Goal: Information Seeking & Learning: Learn about a topic

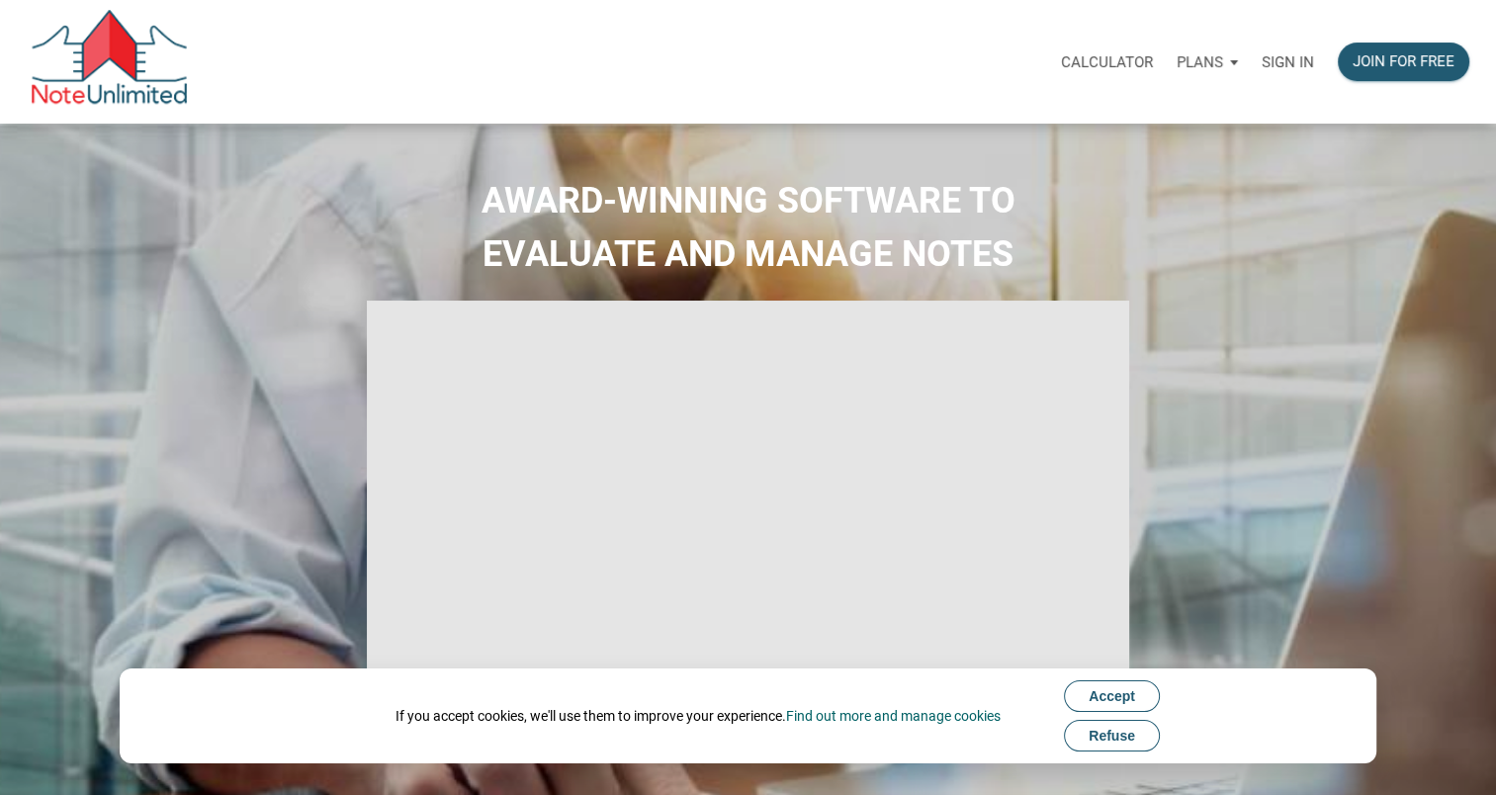
type input "Introduction to new features"
select select
click at [1289, 59] on p "Sign in" at bounding box center [1288, 62] width 52 height 18
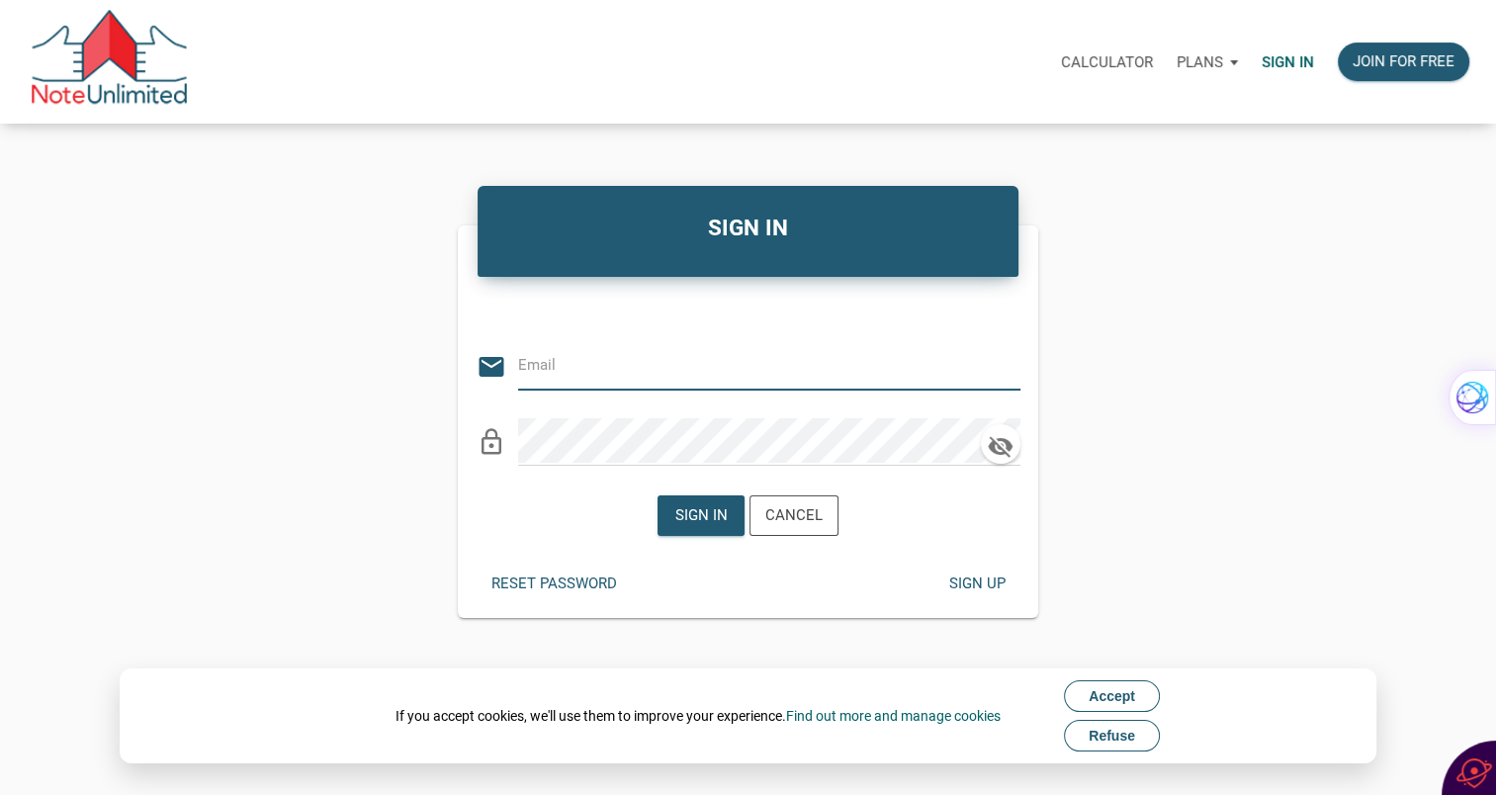
type input "[EMAIL_ADDRESS][DOMAIN_NAME]"
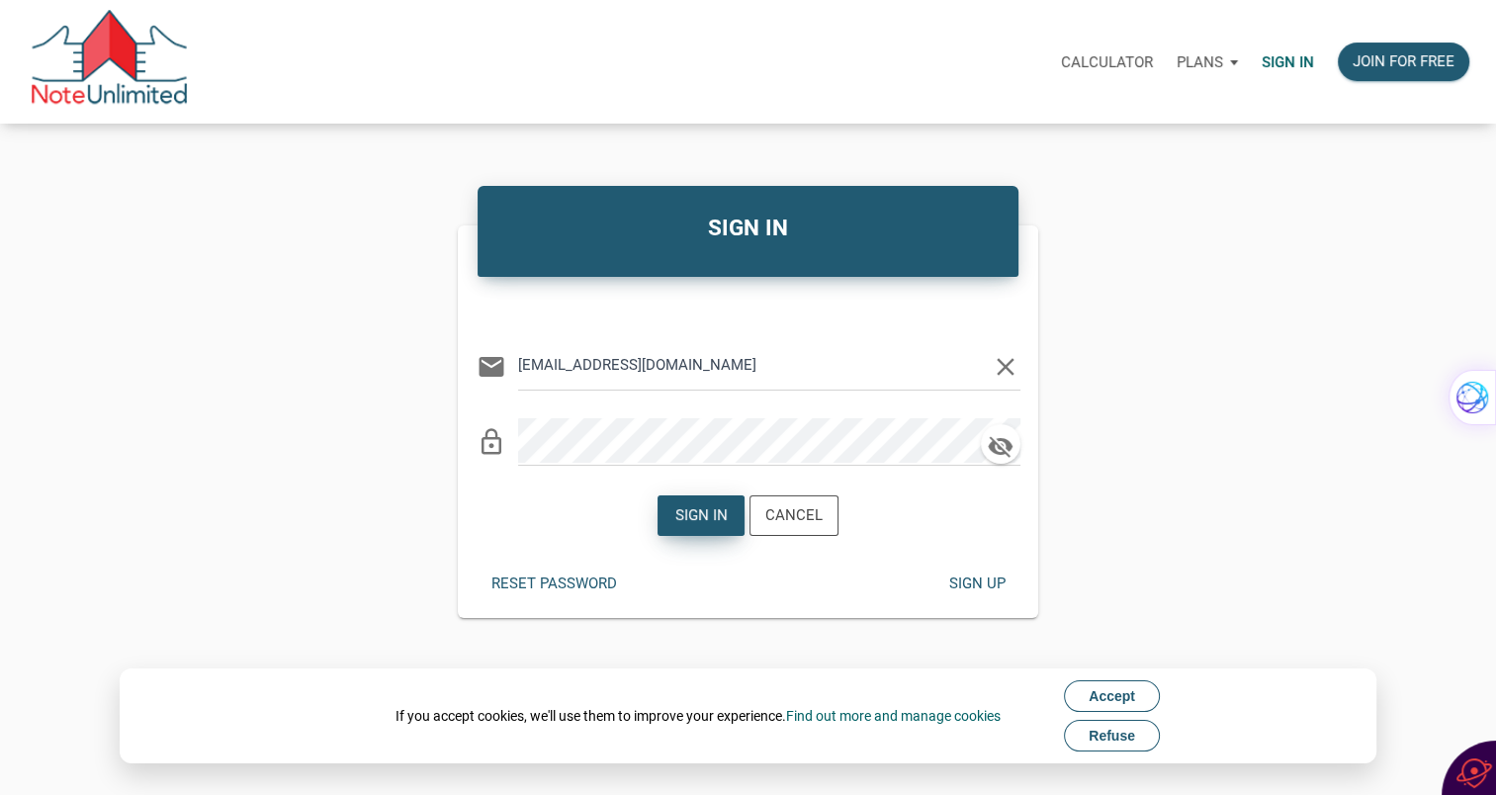
click at [698, 510] on div "Sign in" at bounding box center [701, 515] width 52 height 23
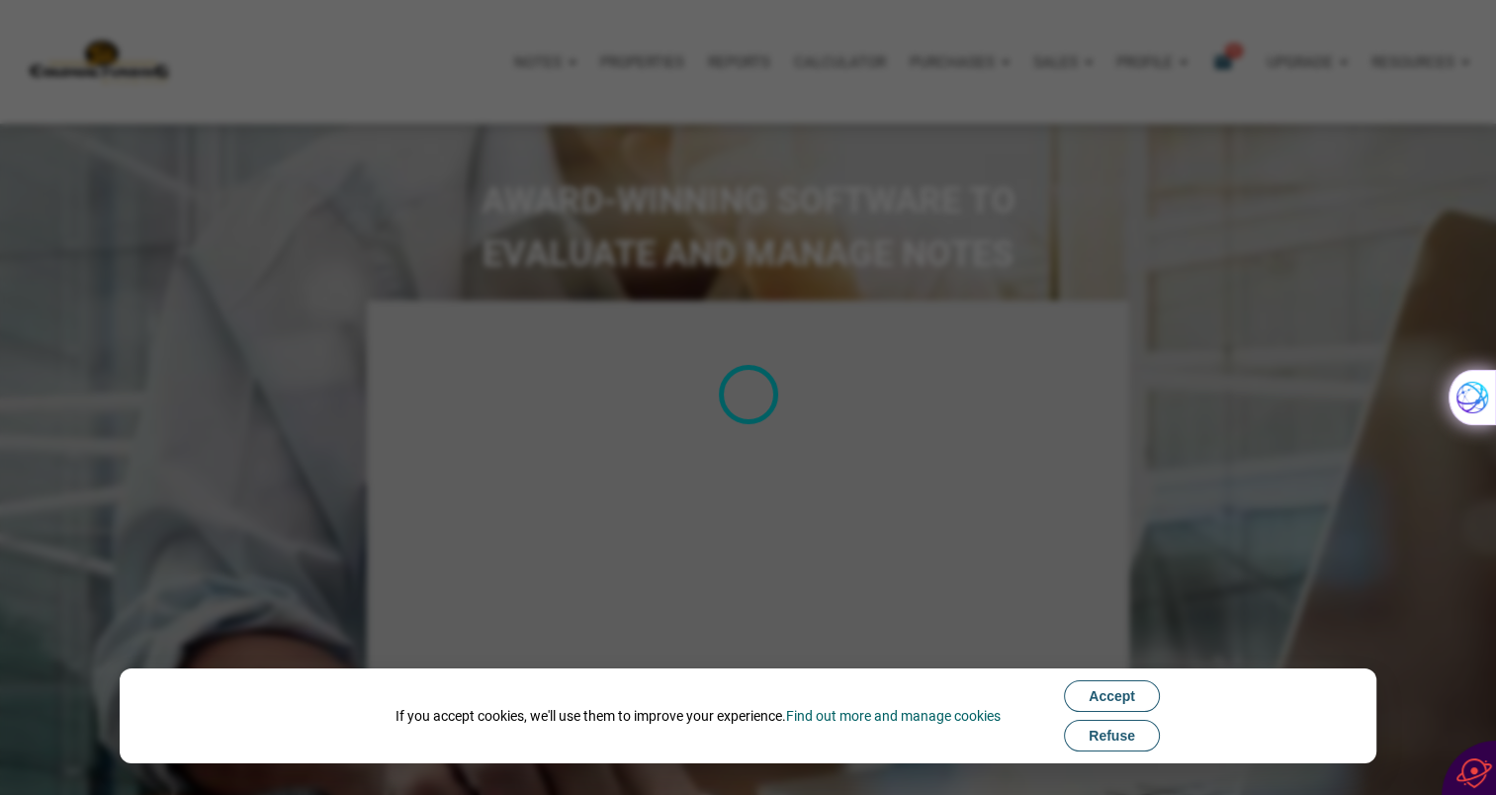
type input "Introduction to new features"
select select
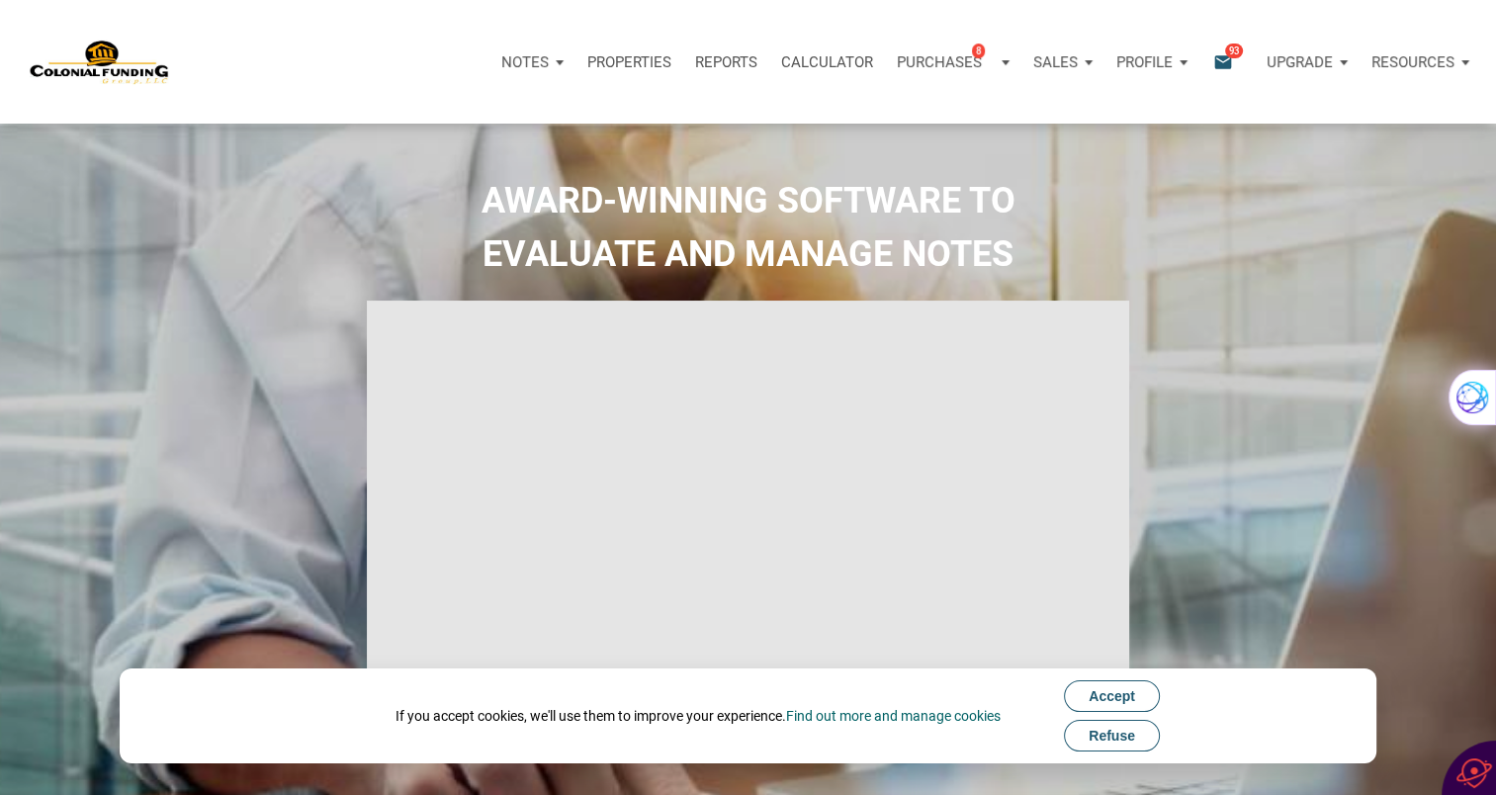
click at [1119, 689] on span "Accept" at bounding box center [1112, 696] width 46 height 16
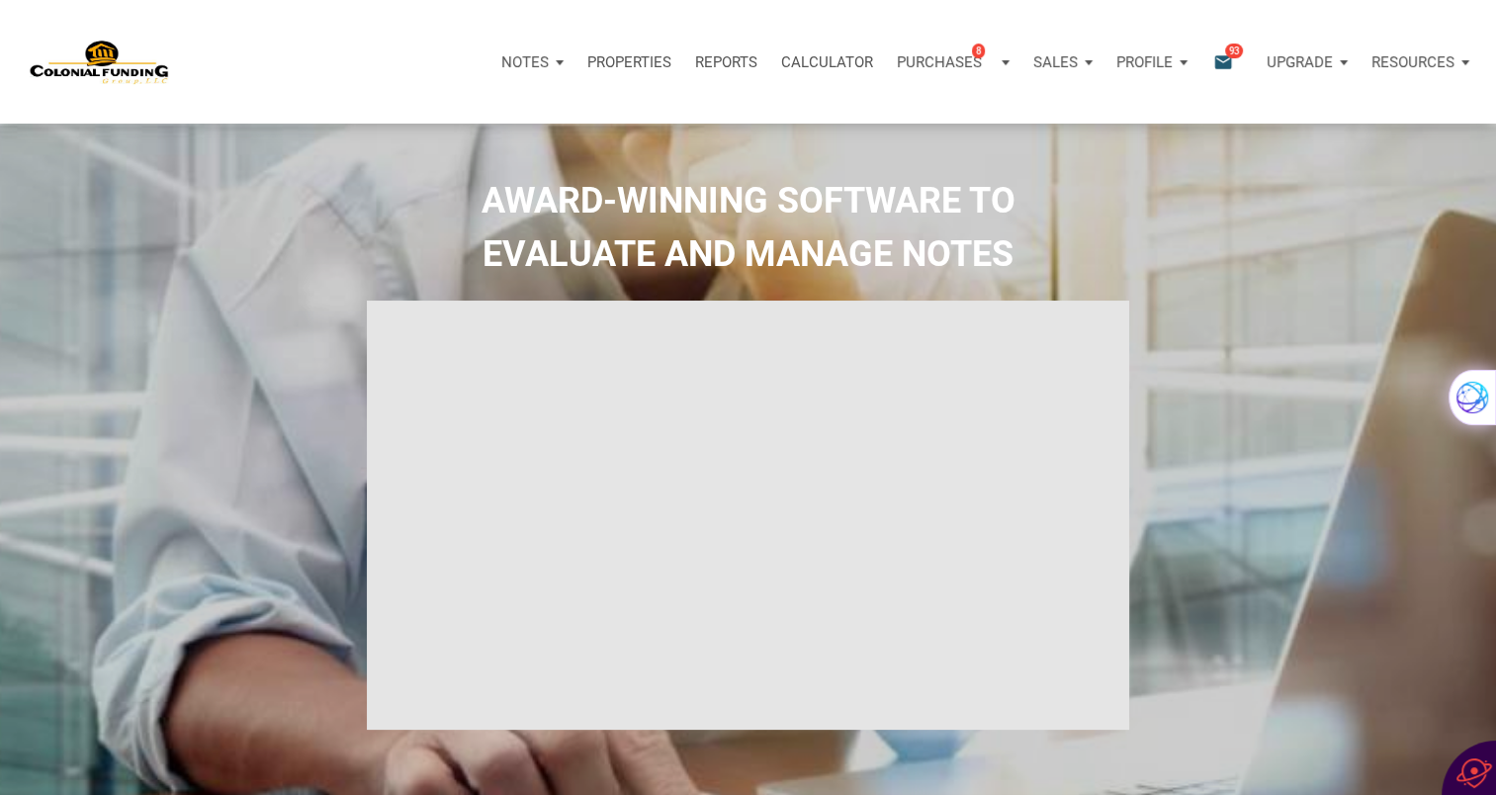
click at [1229, 55] on span "93" at bounding box center [1234, 51] width 18 height 16
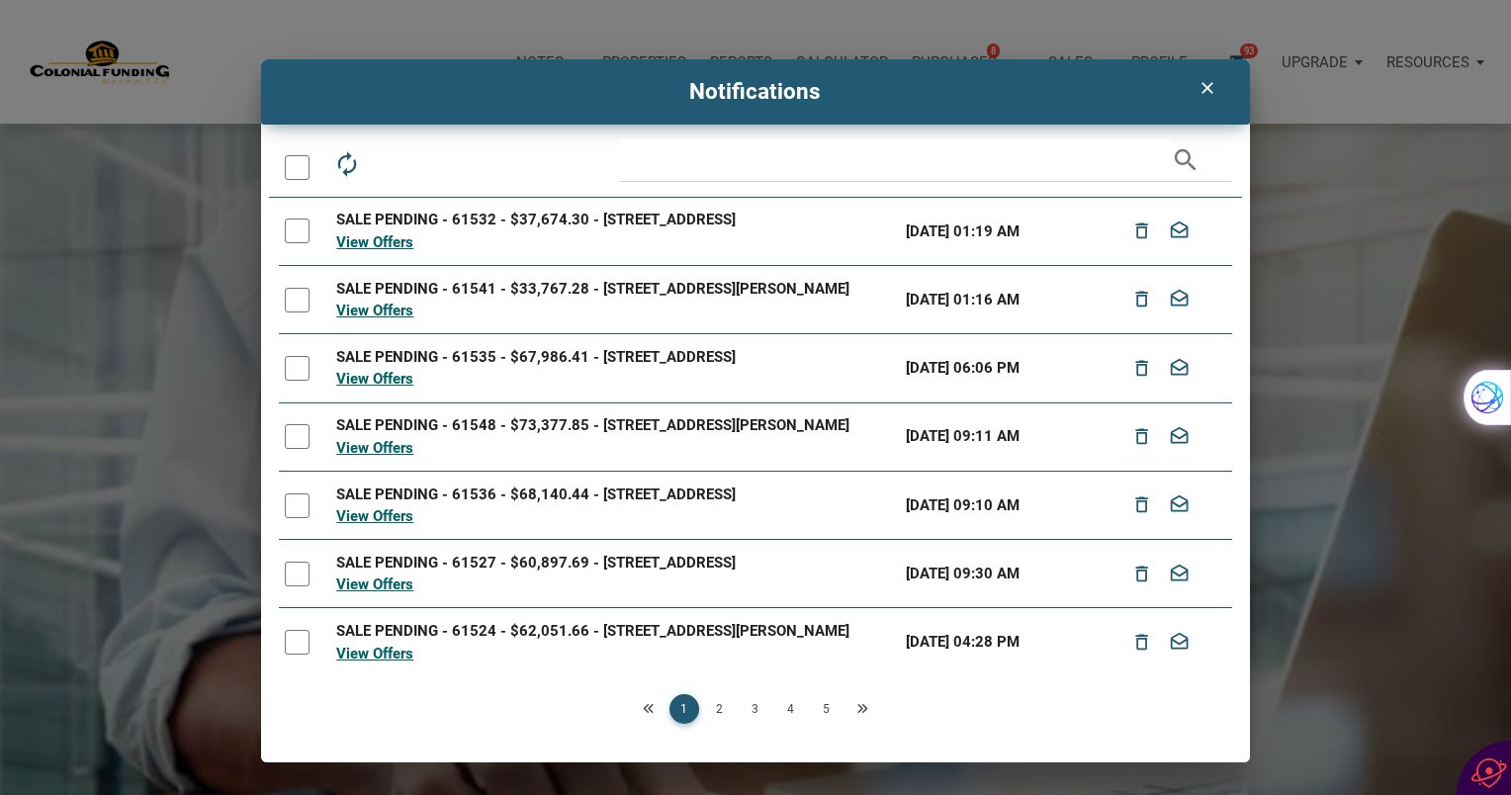
click at [298, 228] on div at bounding box center [297, 231] width 25 height 25
click at [295, 312] on div at bounding box center [297, 300] width 25 height 25
click at [296, 378] on div at bounding box center [297, 368] width 25 height 25
click at [290, 449] on div at bounding box center [297, 436] width 25 height 25
click at [292, 518] on div at bounding box center [297, 505] width 25 height 25
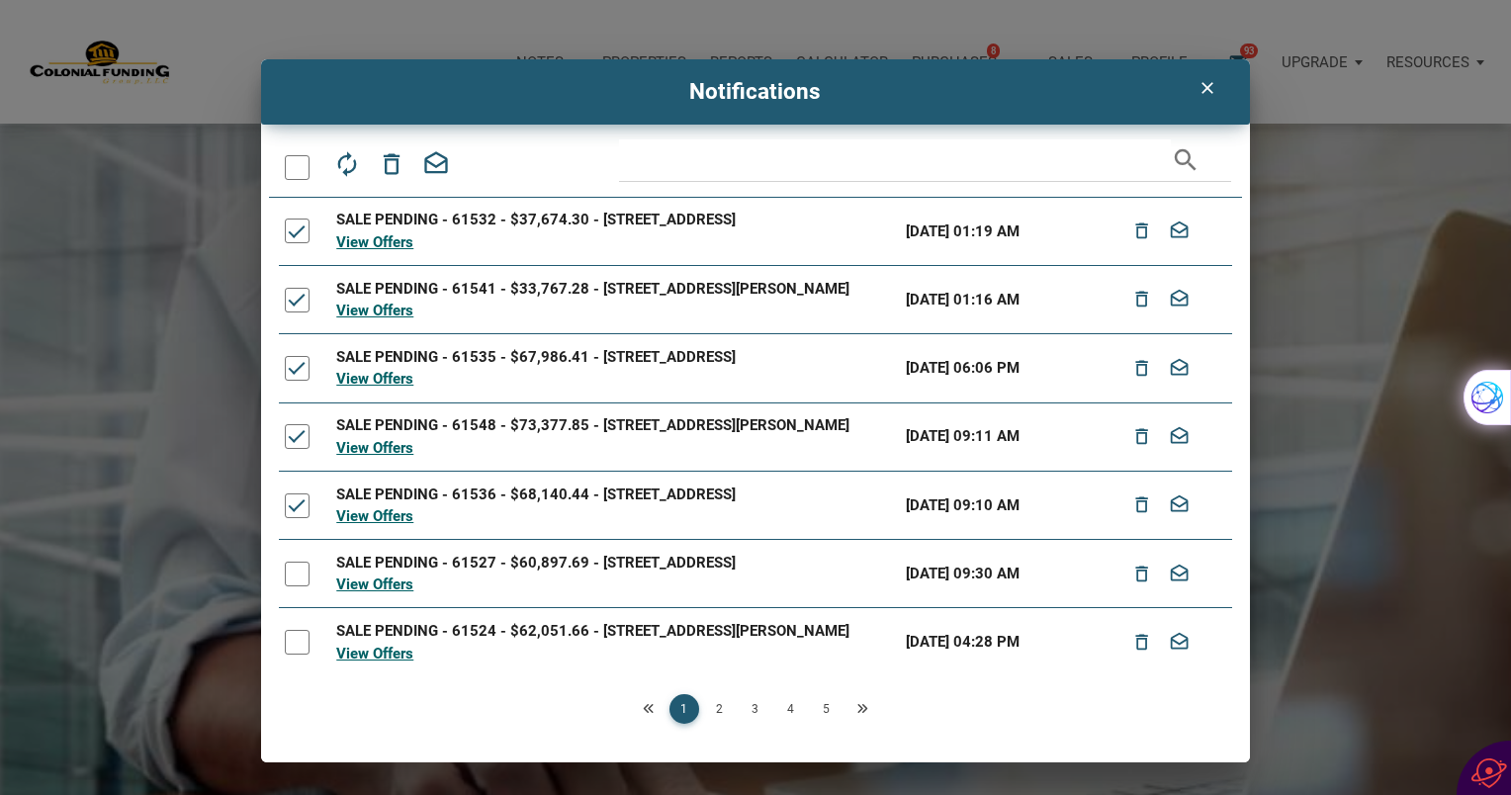
click at [292, 586] on div at bounding box center [297, 574] width 25 height 25
click at [297, 655] on div at bounding box center [297, 642] width 25 height 25
click at [301, 655] on div at bounding box center [297, 642] width 25 height 25
click at [390, 158] on icon "delete_outline" at bounding box center [392, 164] width 28 height 28
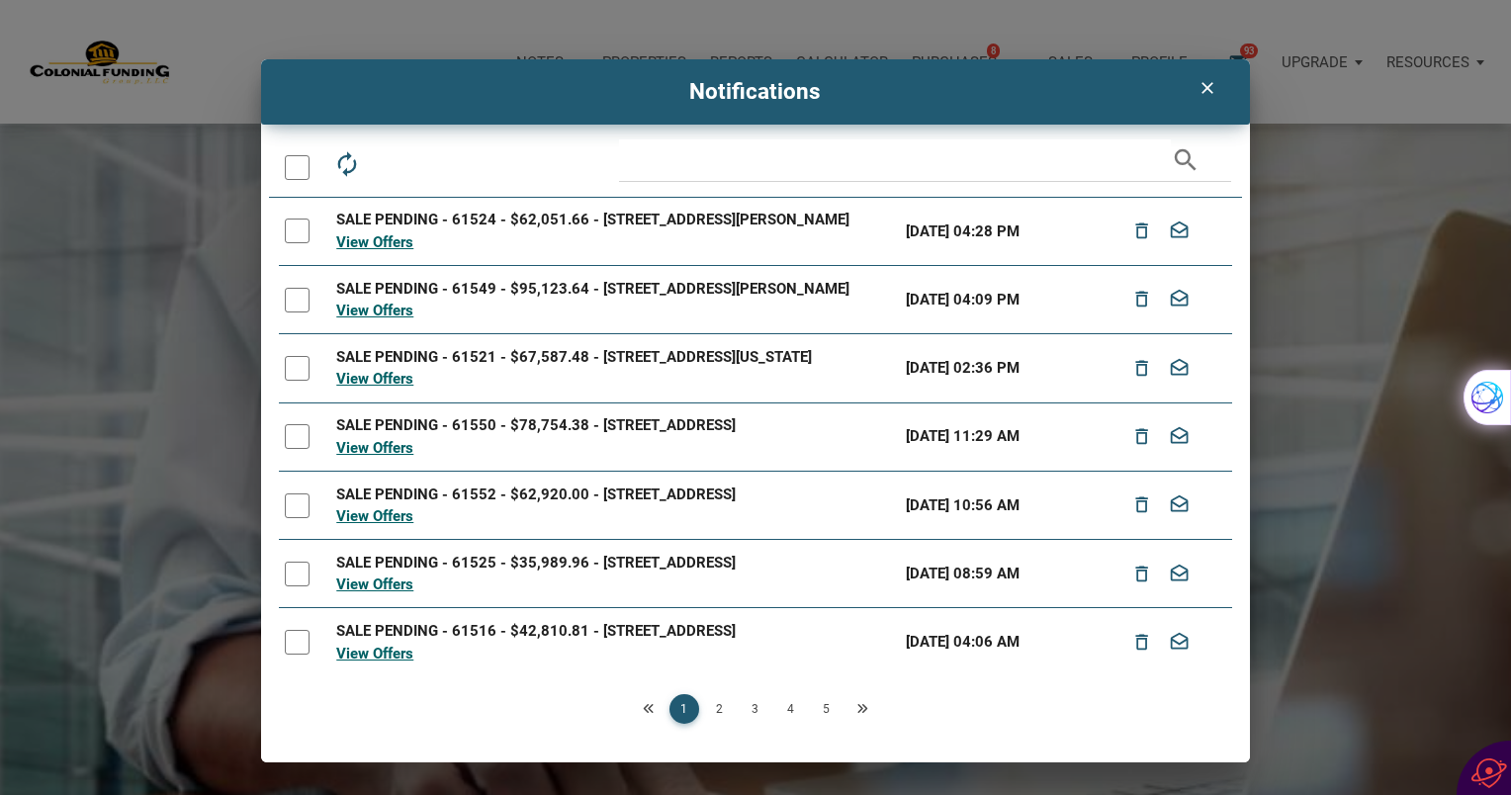
click at [298, 227] on div at bounding box center [297, 231] width 25 height 25
click at [289, 309] on td at bounding box center [304, 300] width 51 height 68
click at [297, 305] on div at bounding box center [297, 300] width 25 height 25
click at [294, 381] on div at bounding box center [297, 368] width 25 height 25
click at [288, 446] on div at bounding box center [297, 436] width 25 height 25
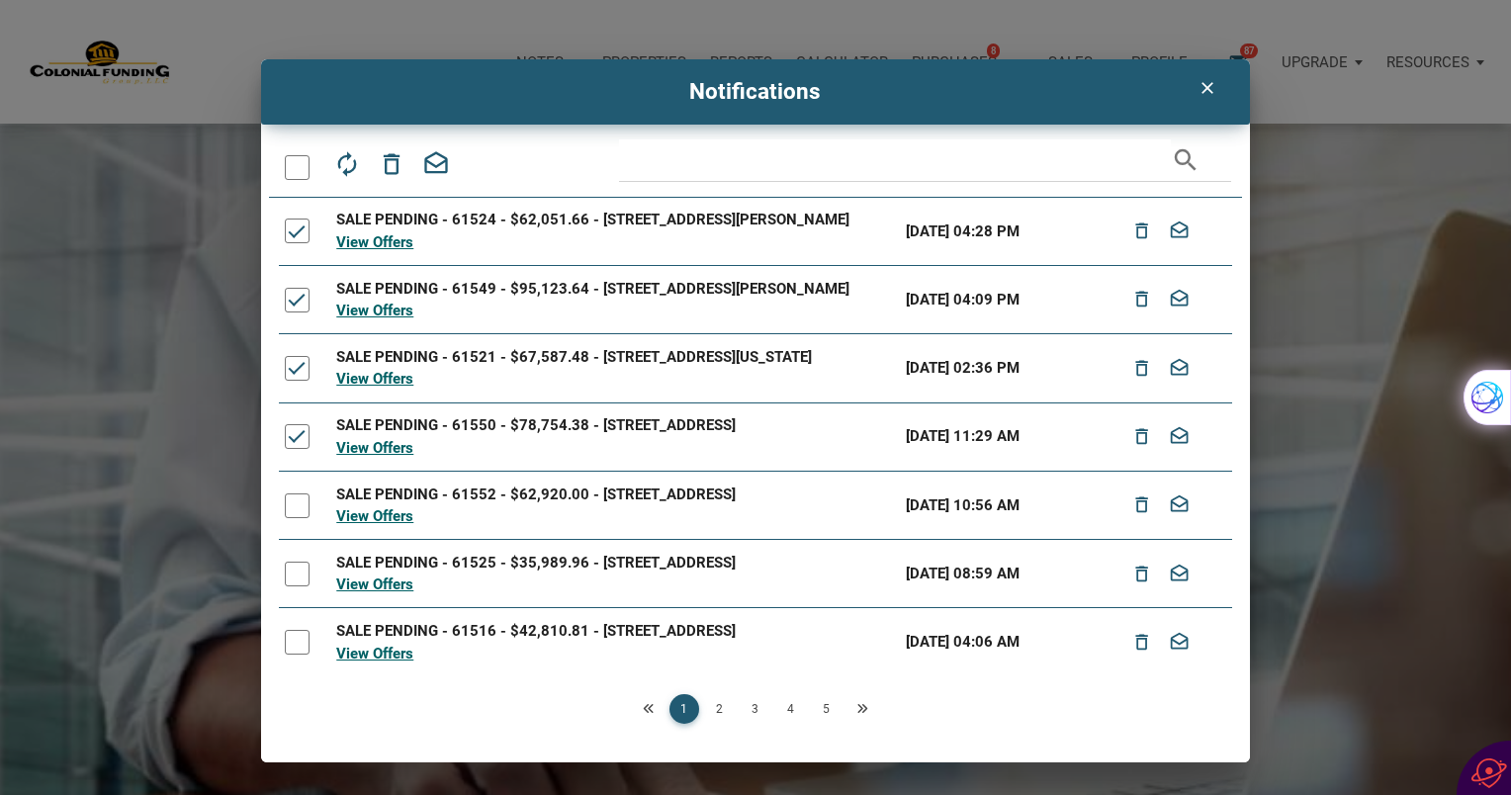
click at [295, 518] on div at bounding box center [297, 505] width 25 height 25
click at [295, 586] on div at bounding box center [297, 574] width 25 height 25
click at [394, 161] on icon "delete_outline" at bounding box center [392, 164] width 28 height 28
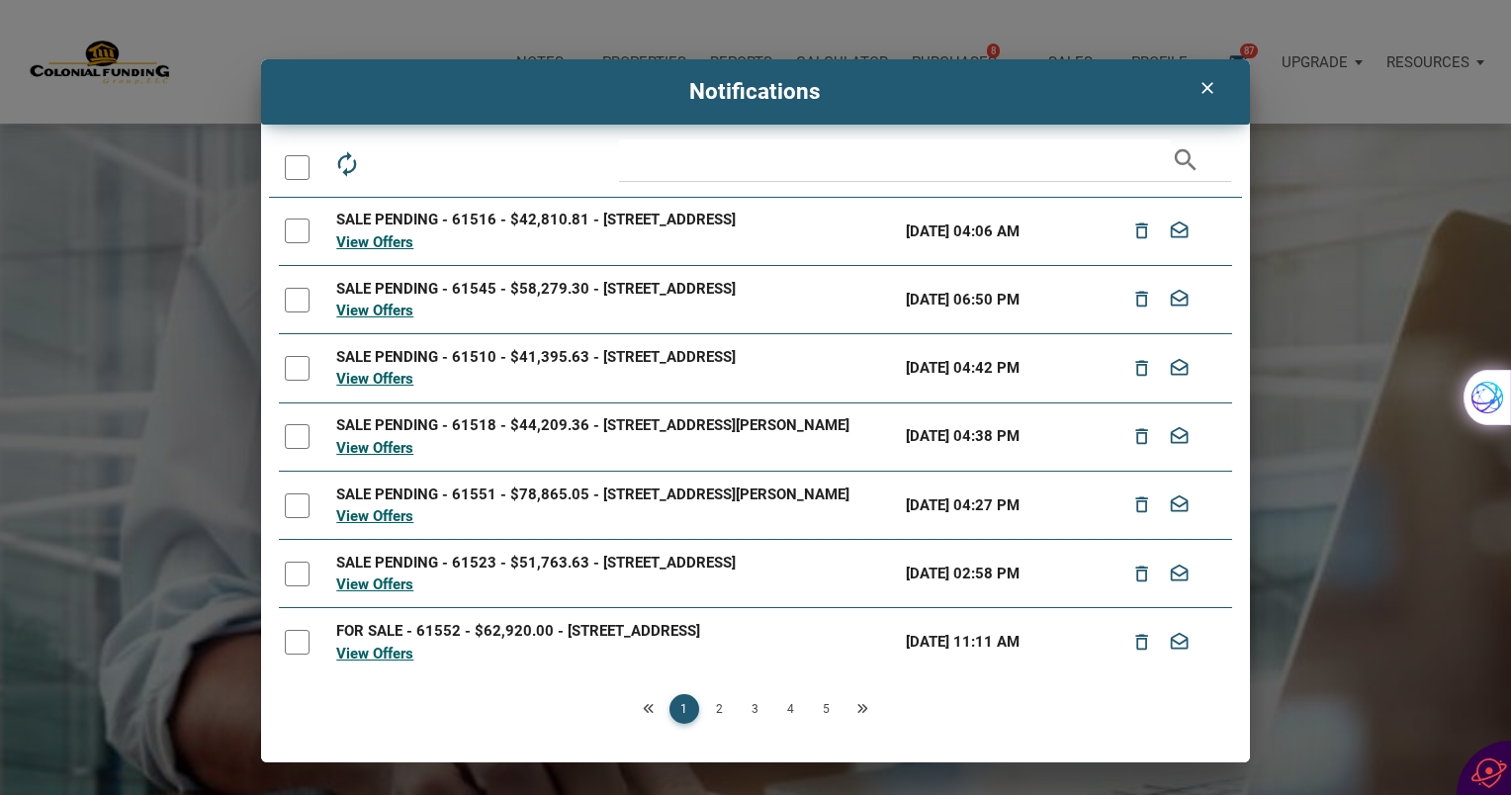
click at [301, 237] on div at bounding box center [297, 231] width 25 height 25
click at [297, 312] on div at bounding box center [297, 300] width 25 height 25
click at [293, 372] on div at bounding box center [297, 368] width 25 height 25
click at [291, 449] on div at bounding box center [297, 436] width 25 height 25
click at [296, 511] on td at bounding box center [304, 505] width 51 height 68
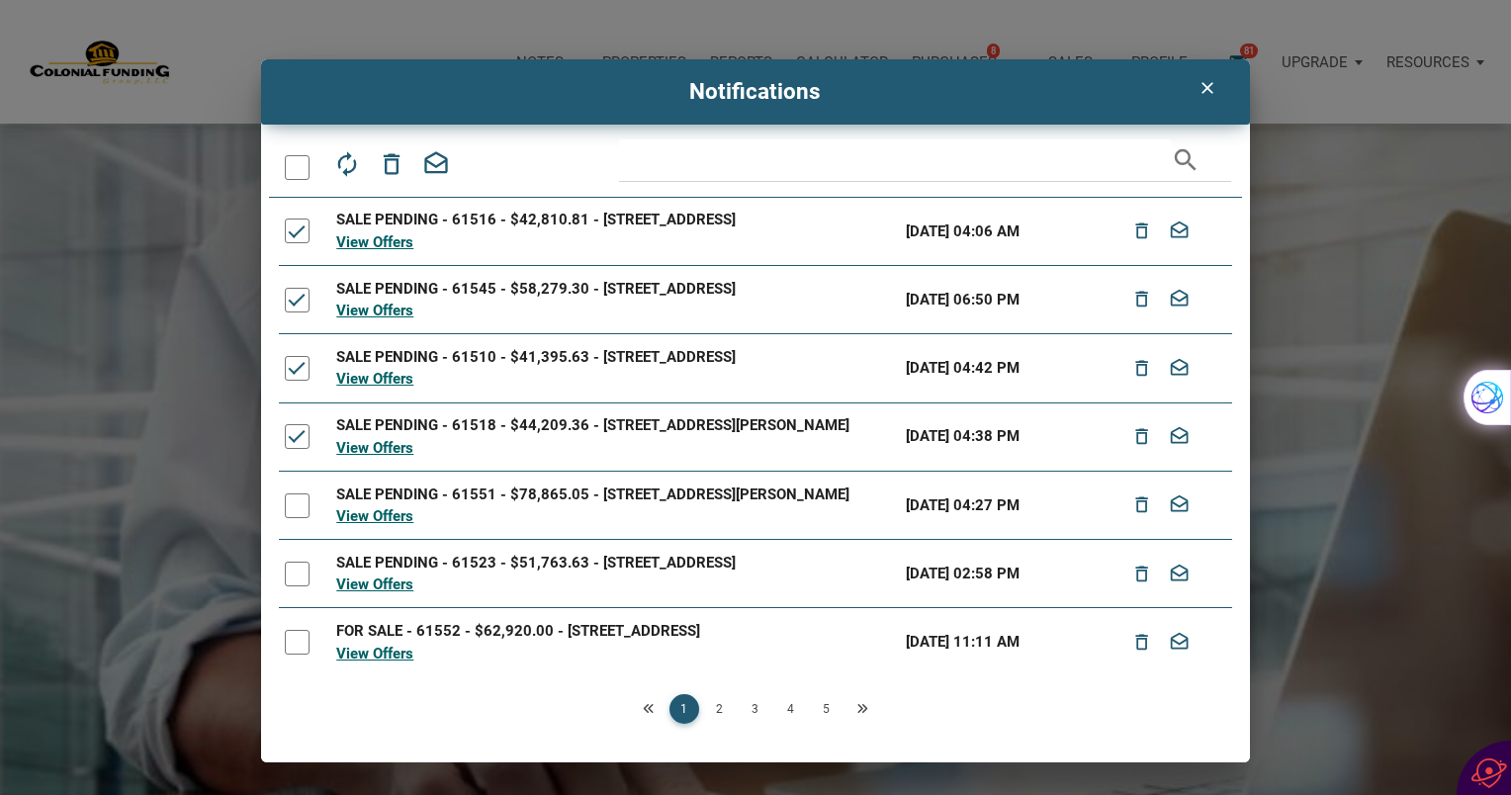
click at [293, 586] on div at bounding box center [297, 574] width 25 height 25
click at [399, 164] on icon "delete_outline" at bounding box center [392, 164] width 28 height 28
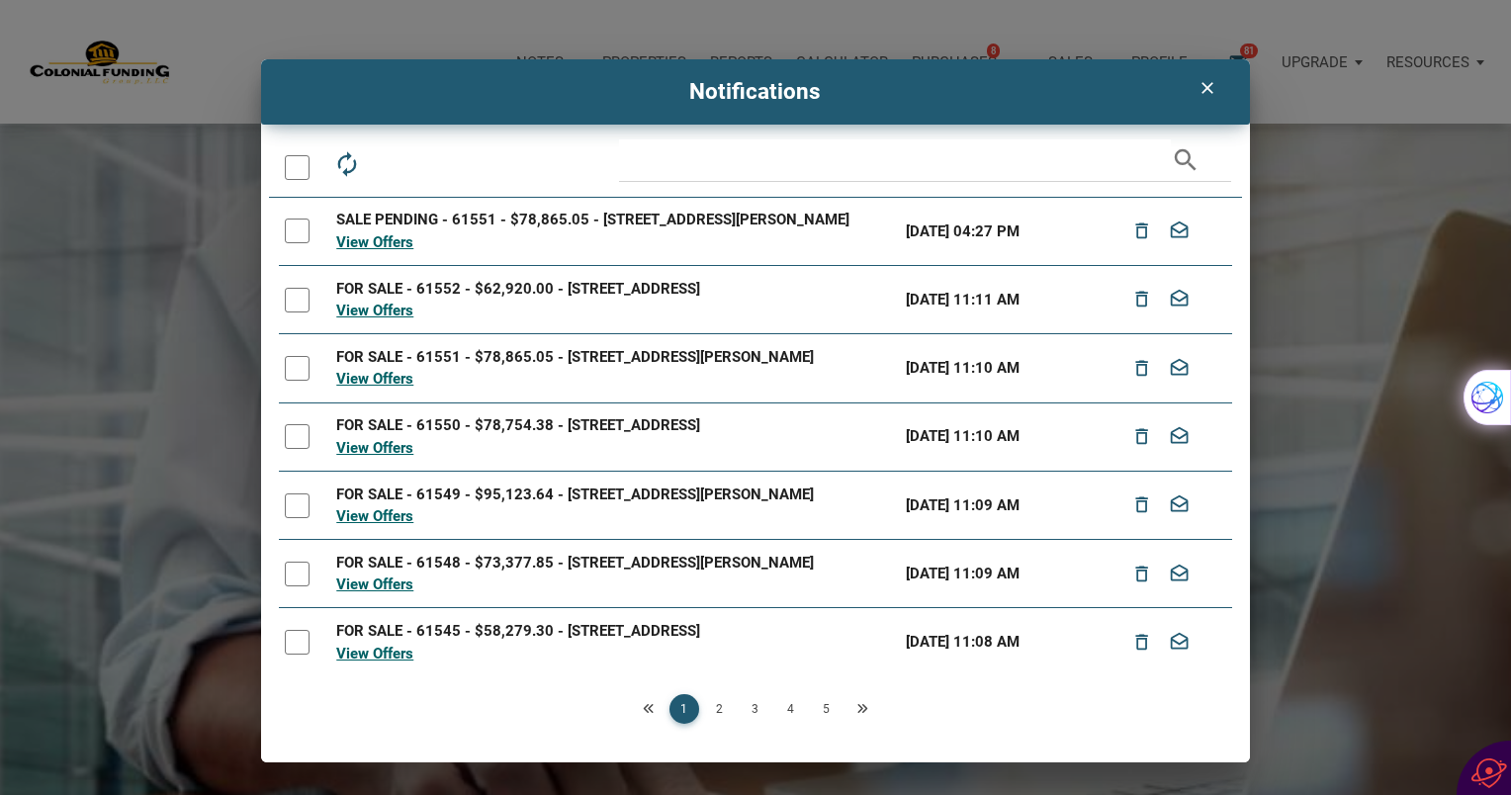
click at [297, 234] on div at bounding box center [297, 231] width 25 height 25
click at [298, 311] on div at bounding box center [297, 300] width 25 height 25
click at [297, 372] on div at bounding box center [297, 368] width 25 height 25
click at [296, 437] on div at bounding box center [297, 436] width 25 height 25
click at [297, 497] on div at bounding box center [297, 505] width 25 height 25
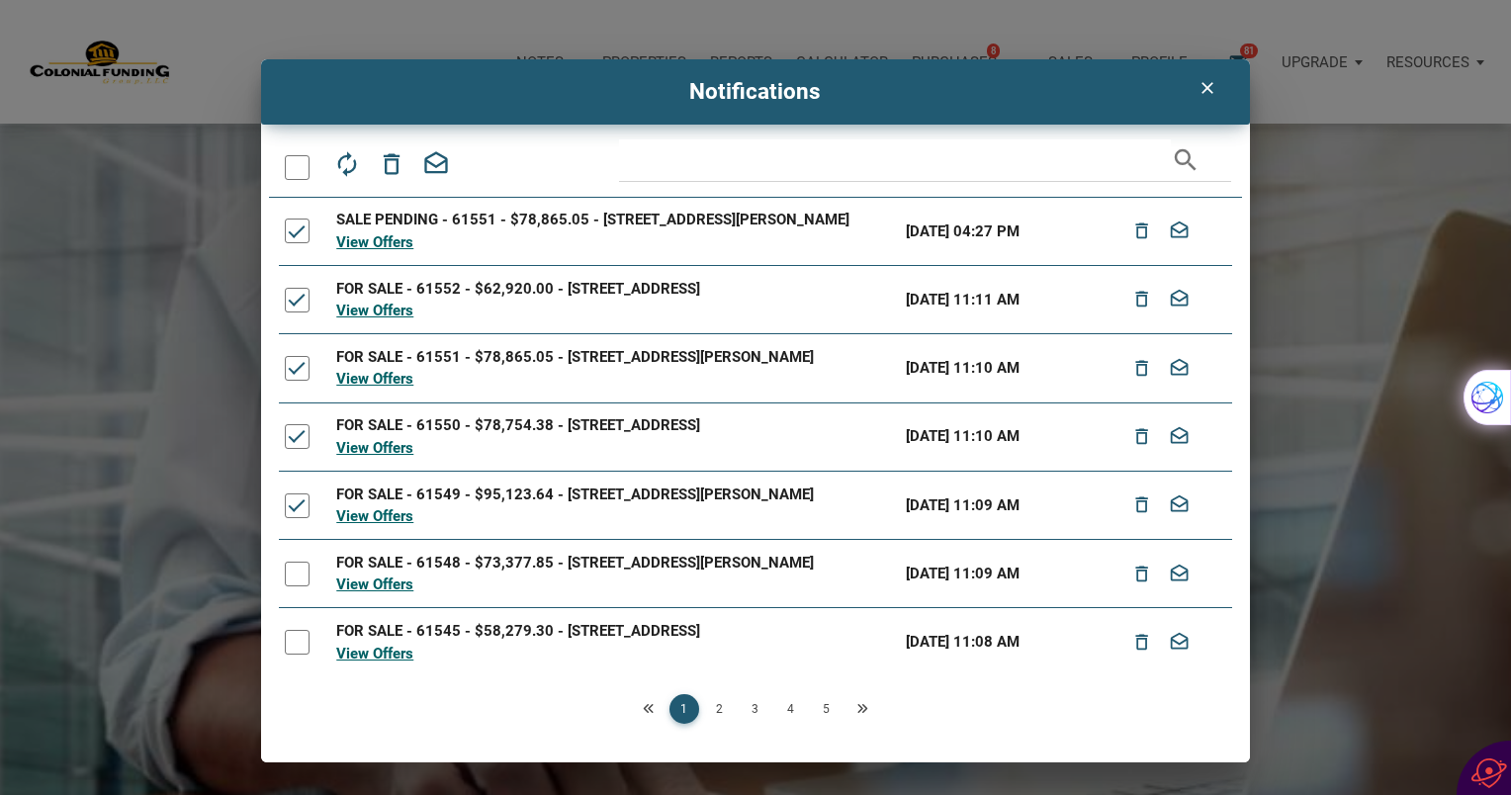
click at [297, 572] on div at bounding box center [297, 574] width 25 height 25
click at [394, 166] on icon "delete_outline" at bounding box center [392, 164] width 28 height 28
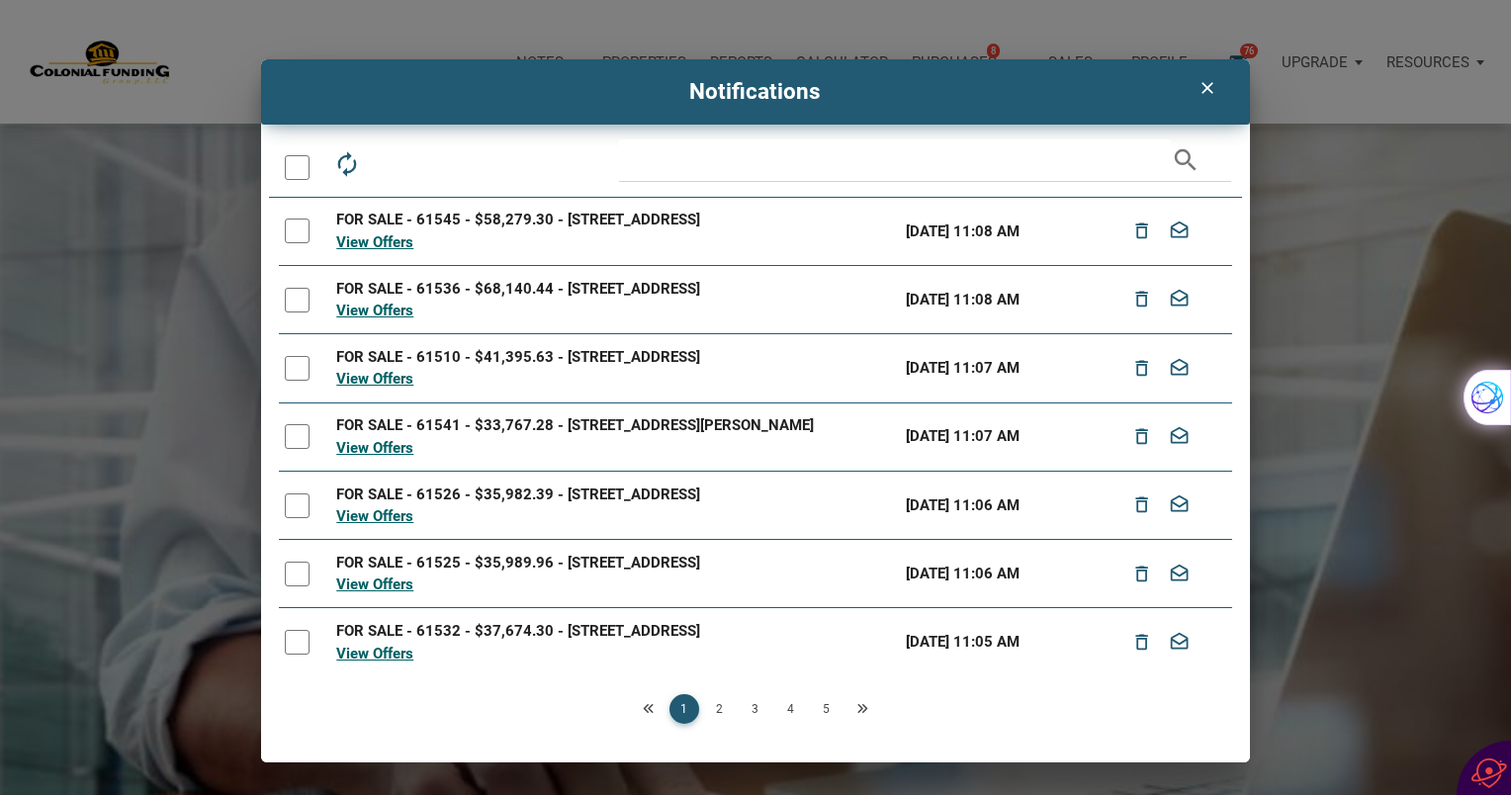
click at [296, 224] on div at bounding box center [297, 231] width 25 height 25
click at [296, 298] on div at bounding box center [297, 300] width 25 height 25
click at [288, 376] on div at bounding box center [297, 368] width 25 height 25
click at [291, 442] on div at bounding box center [297, 436] width 25 height 25
click at [301, 510] on div at bounding box center [297, 505] width 25 height 25
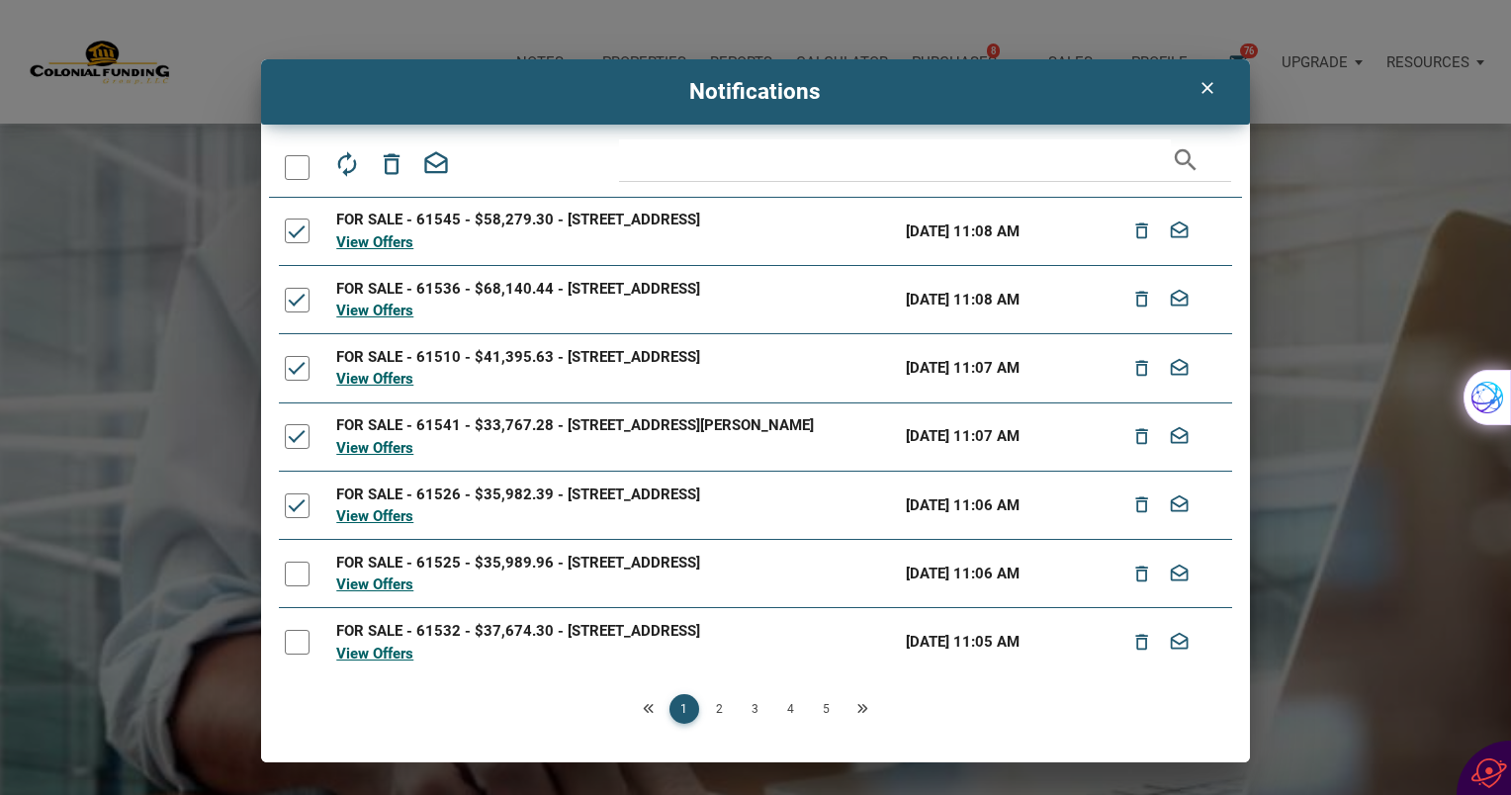
click at [294, 581] on div at bounding box center [297, 574] width 25 height 25
click at [297, 675] on div "FOR SALE - 61545 - $58,279.30 - [STREET_ADDRESS] View Offers [DATE] 11:08 AM de…" at bounding box center [755, 468] width 952 height 541
click at [399, 154] on icon "delete_outline" at bounding box center [392, 164] width 28 height 28
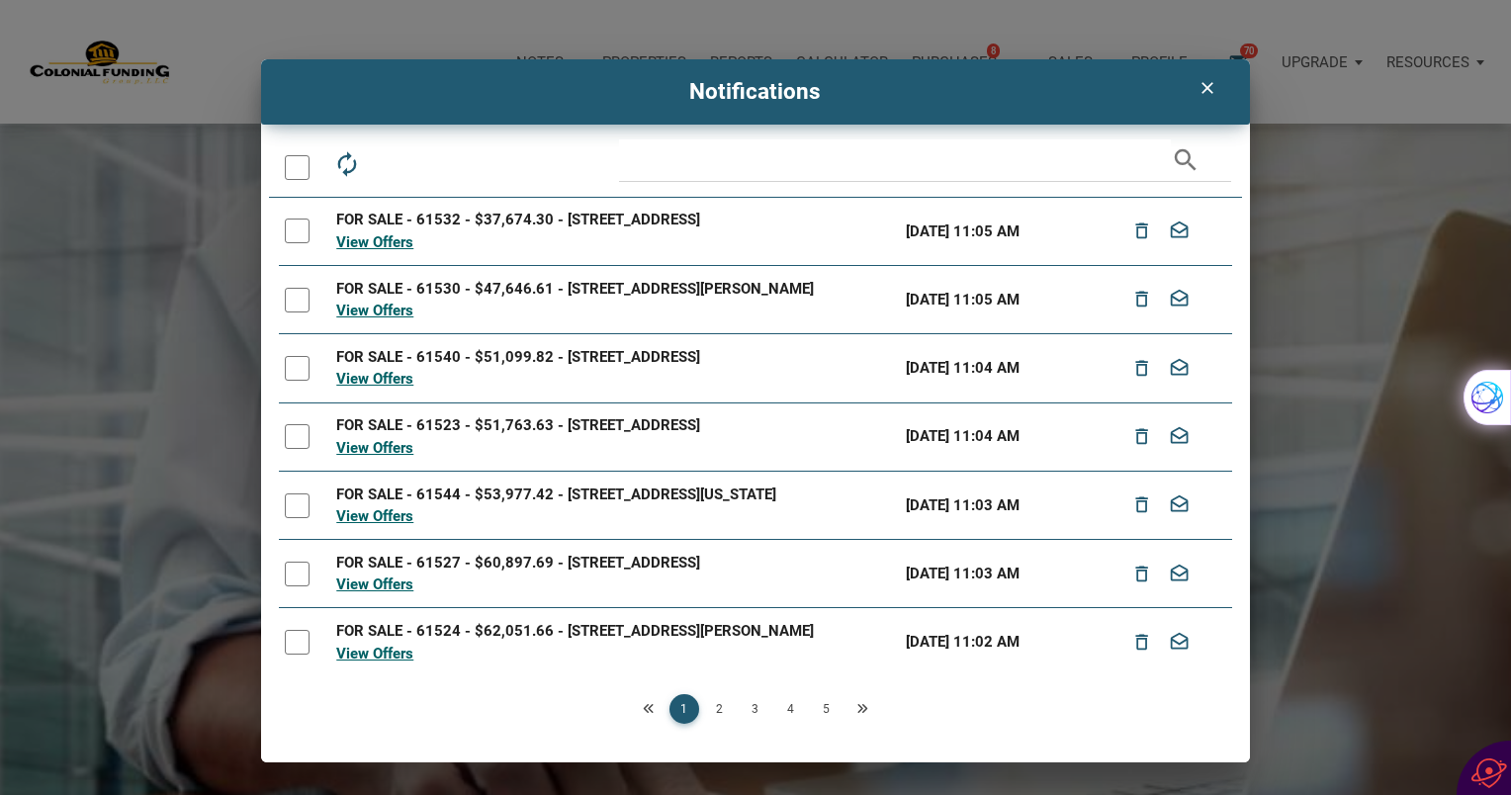
click at [815, 705] on link "5" at bounding box center [827, 709] width 30 height 30
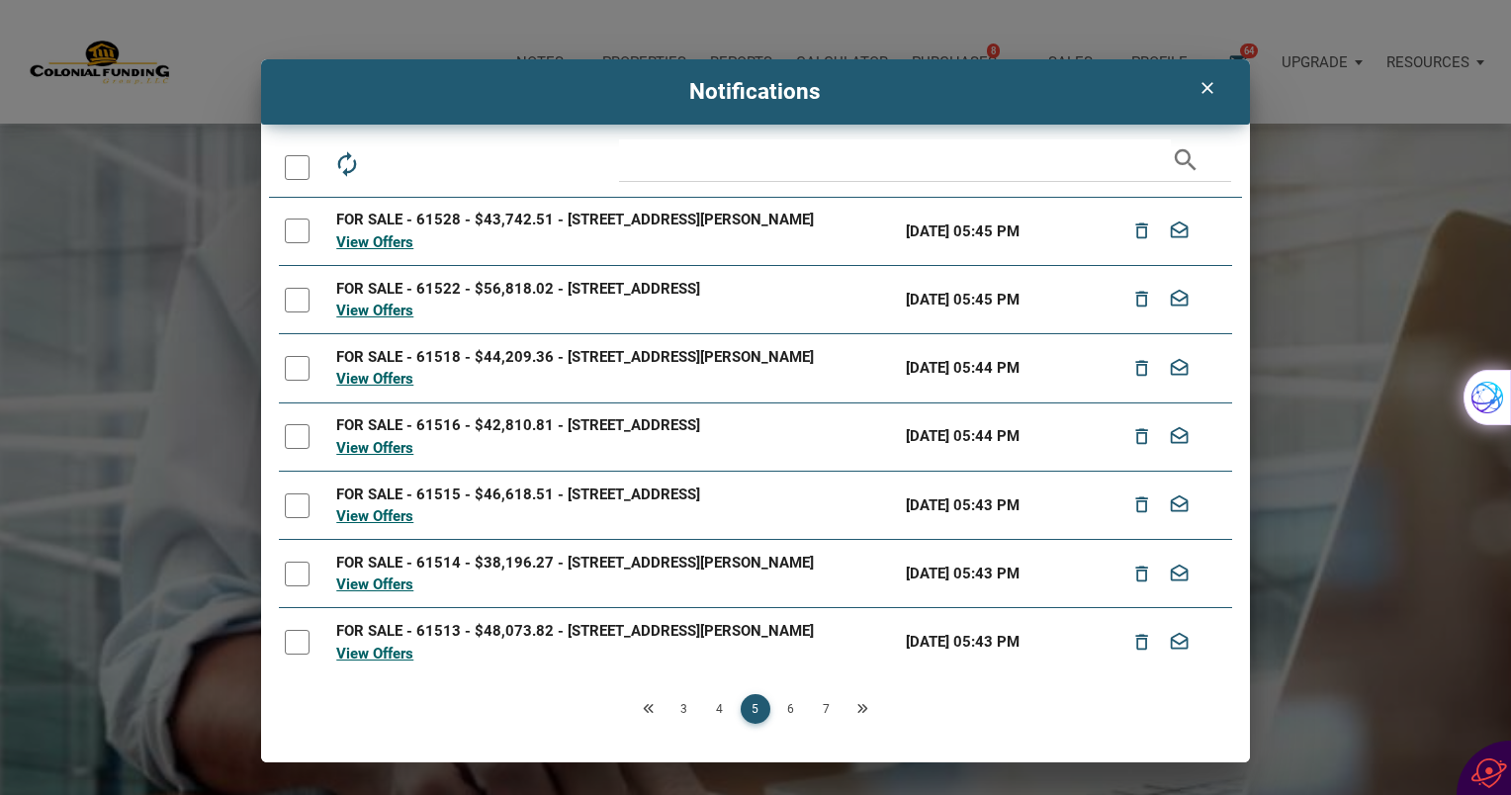
click at [297, 163] on div at bounding box center [297, 167] width 25 height 25
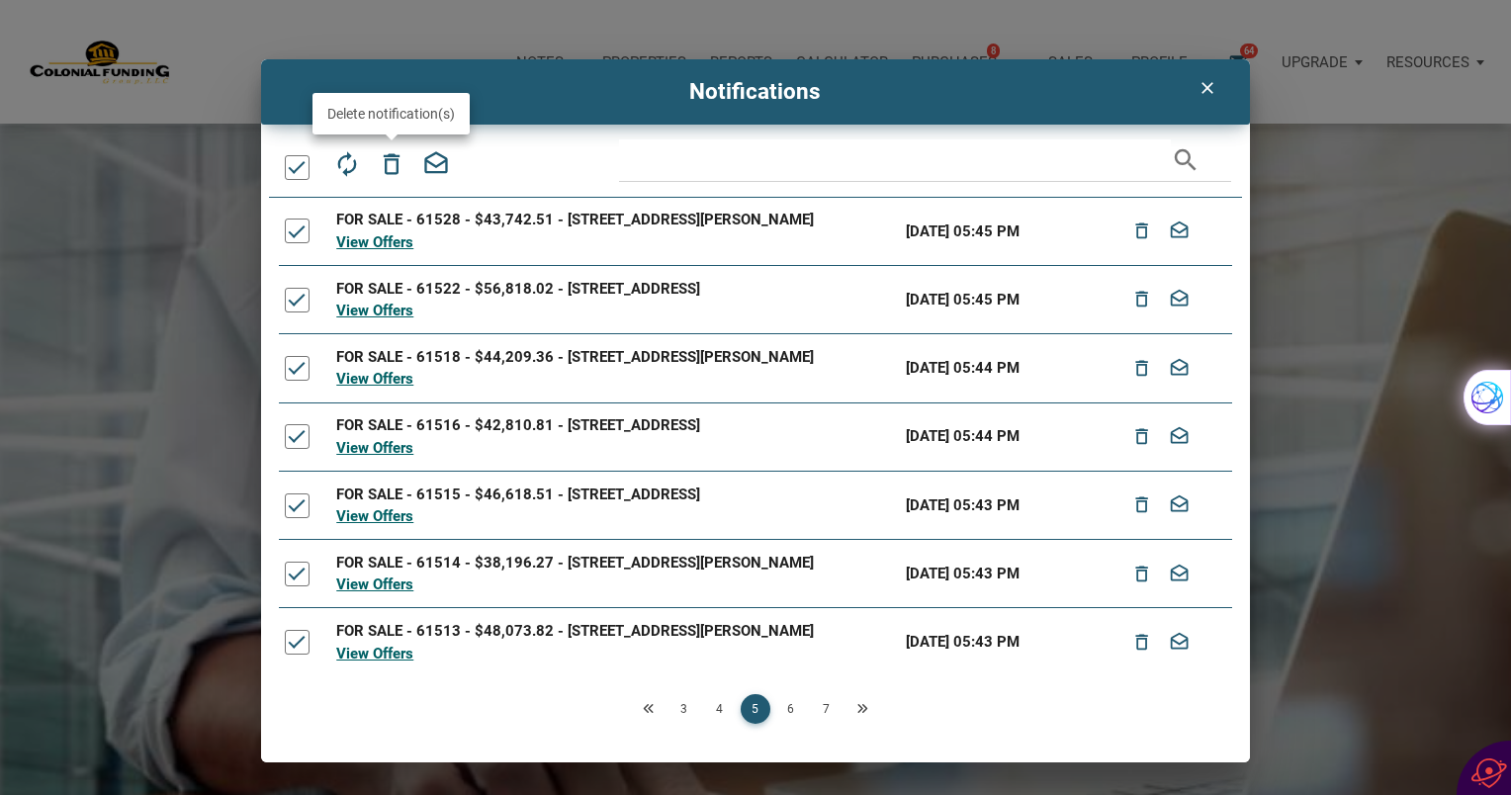
click at [388, 170] on icon "delete_outline" at bounding box center [392, 164] width 28 height 28
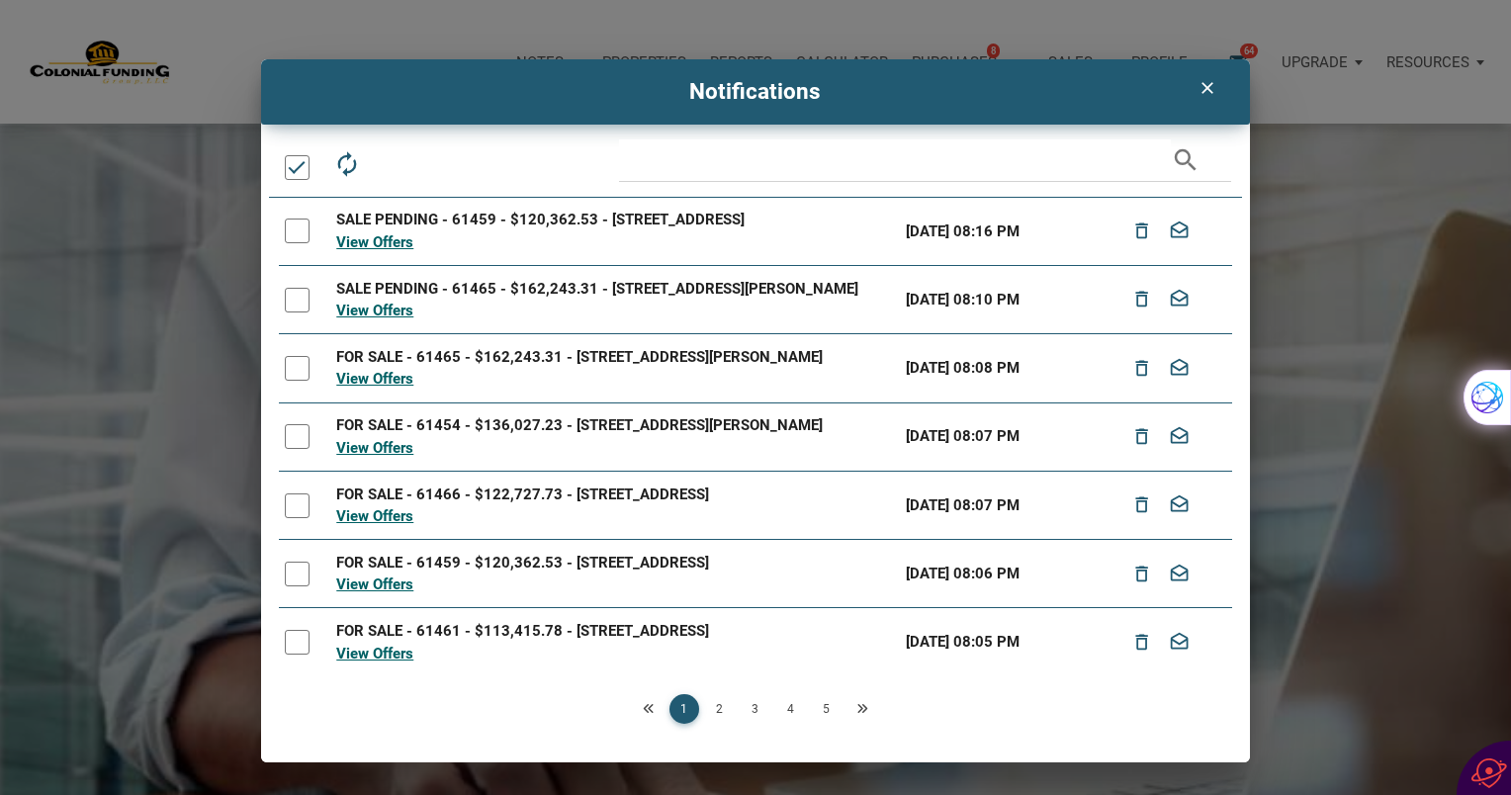
click at [301, 173] on div at bounding box center [297, 167] width 25 height 25
click at [299, 166] on div at bounding box center [297, 167] width 25 height 25
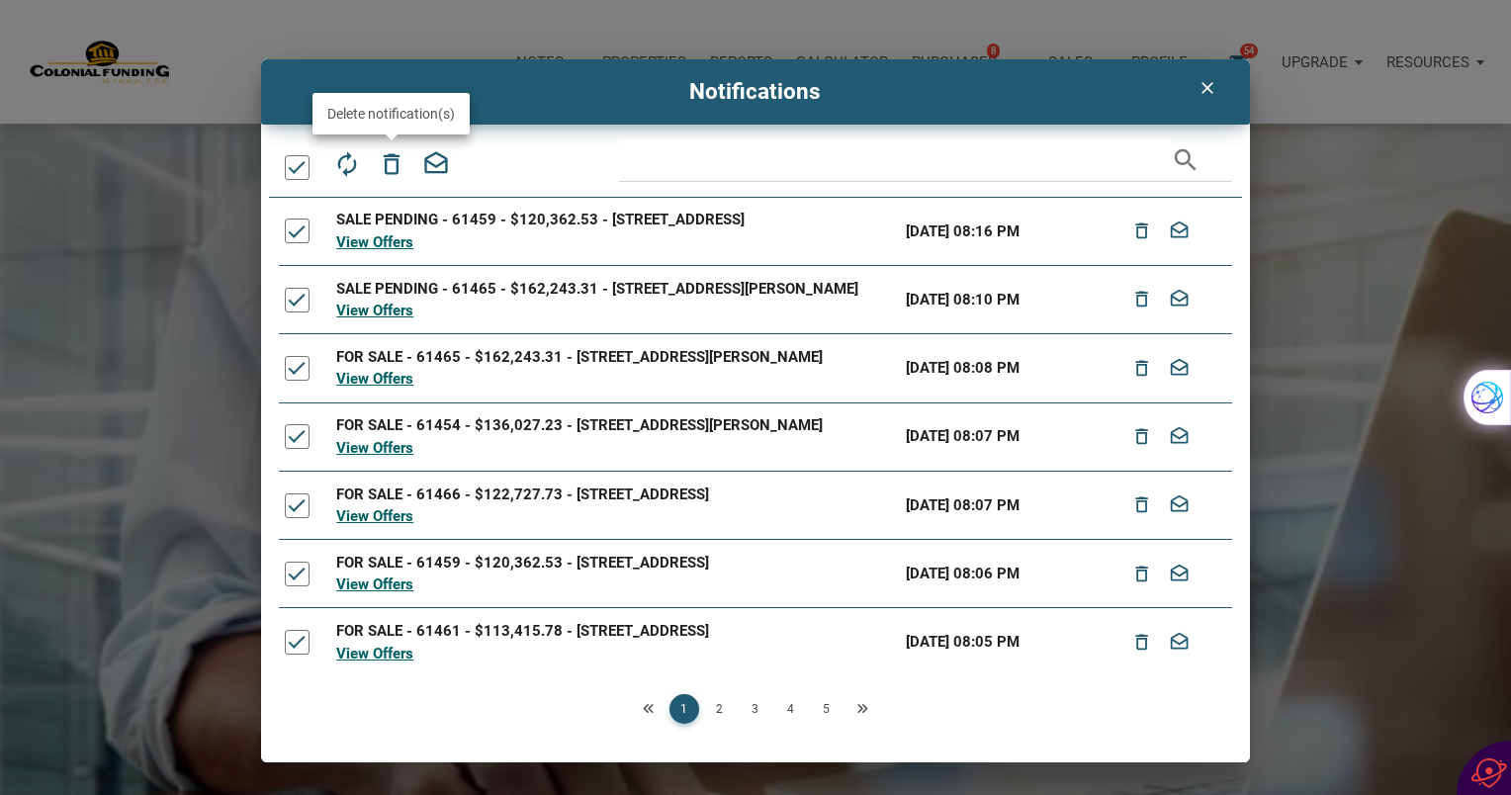
click at [395, 158] on icon "delete_outline" at bounding box center [392, 164] width 28 height 28
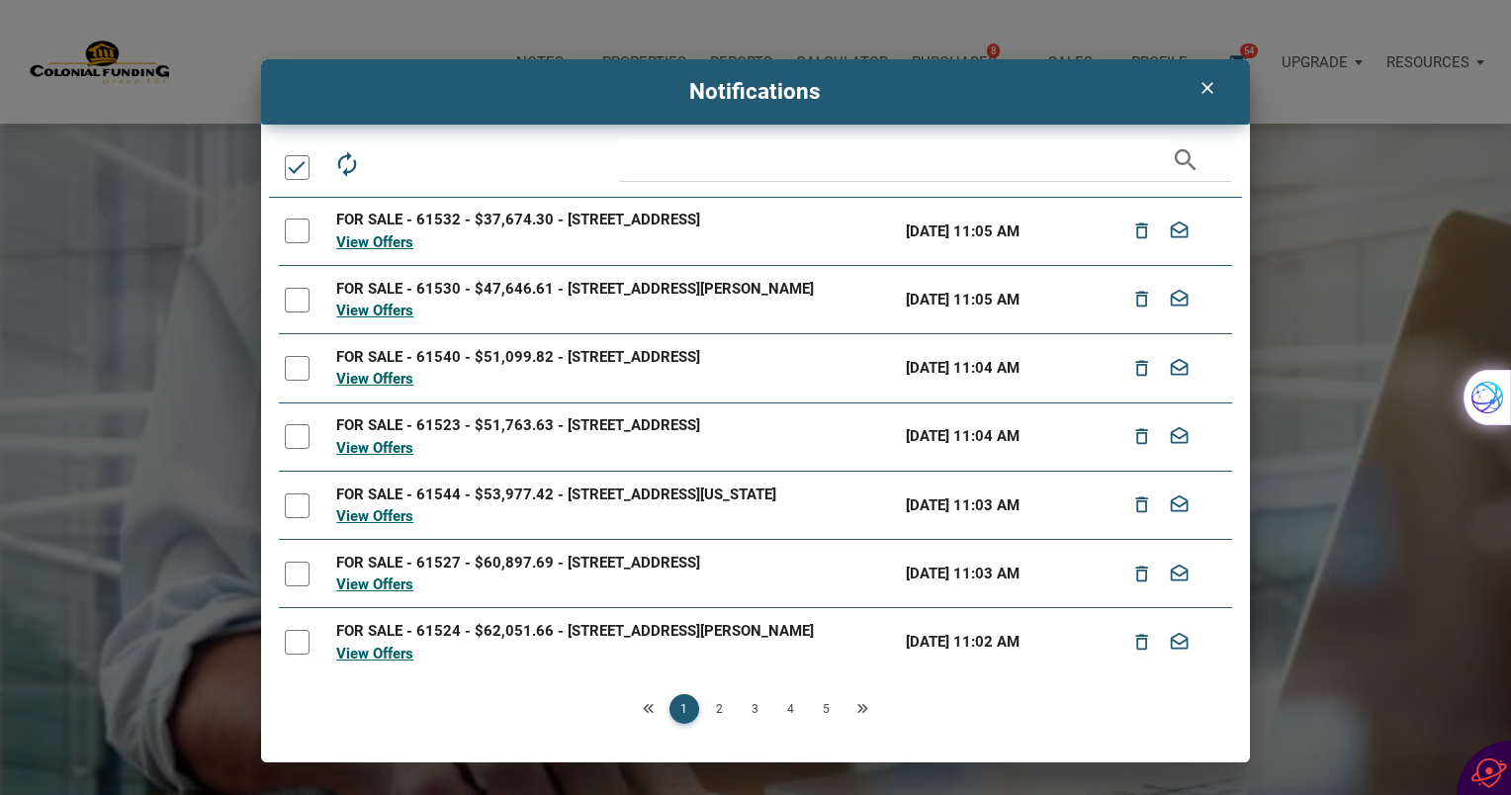
click at [300, 165] on div at bounding box center [297, 167] width 25 height 25
click at [301, 165] on div at bounding box center [297, 167] width 25 height 25
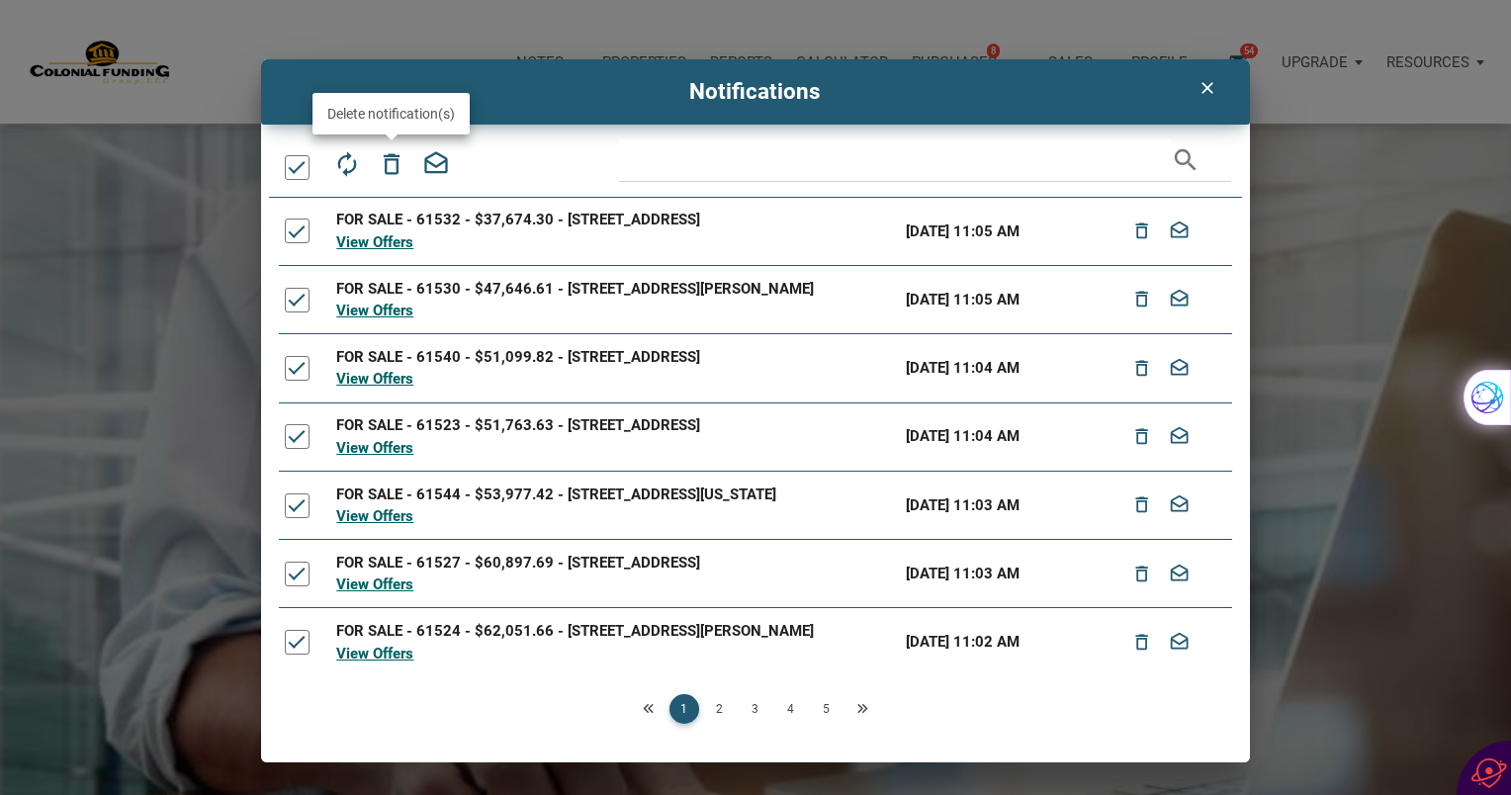
click at [388, 159] on icon "delete_outline" at bounding box center [392, 164] width 28 height 28
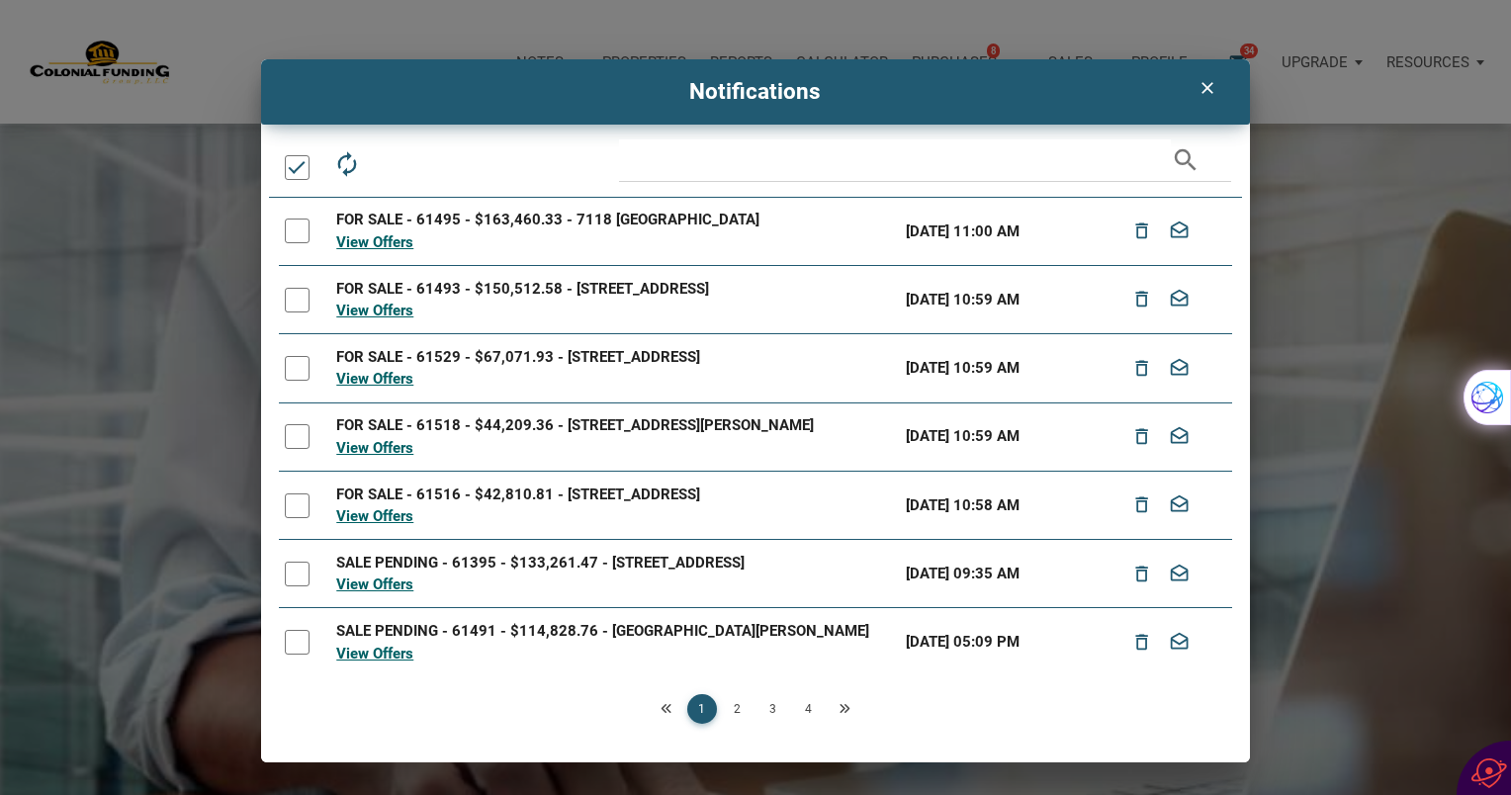
click at [299, 170] on div at bounding box center [297, 167] width 25 height 25
click at [299, 166] on div at bounding box center [297, 167] width 25 height 25
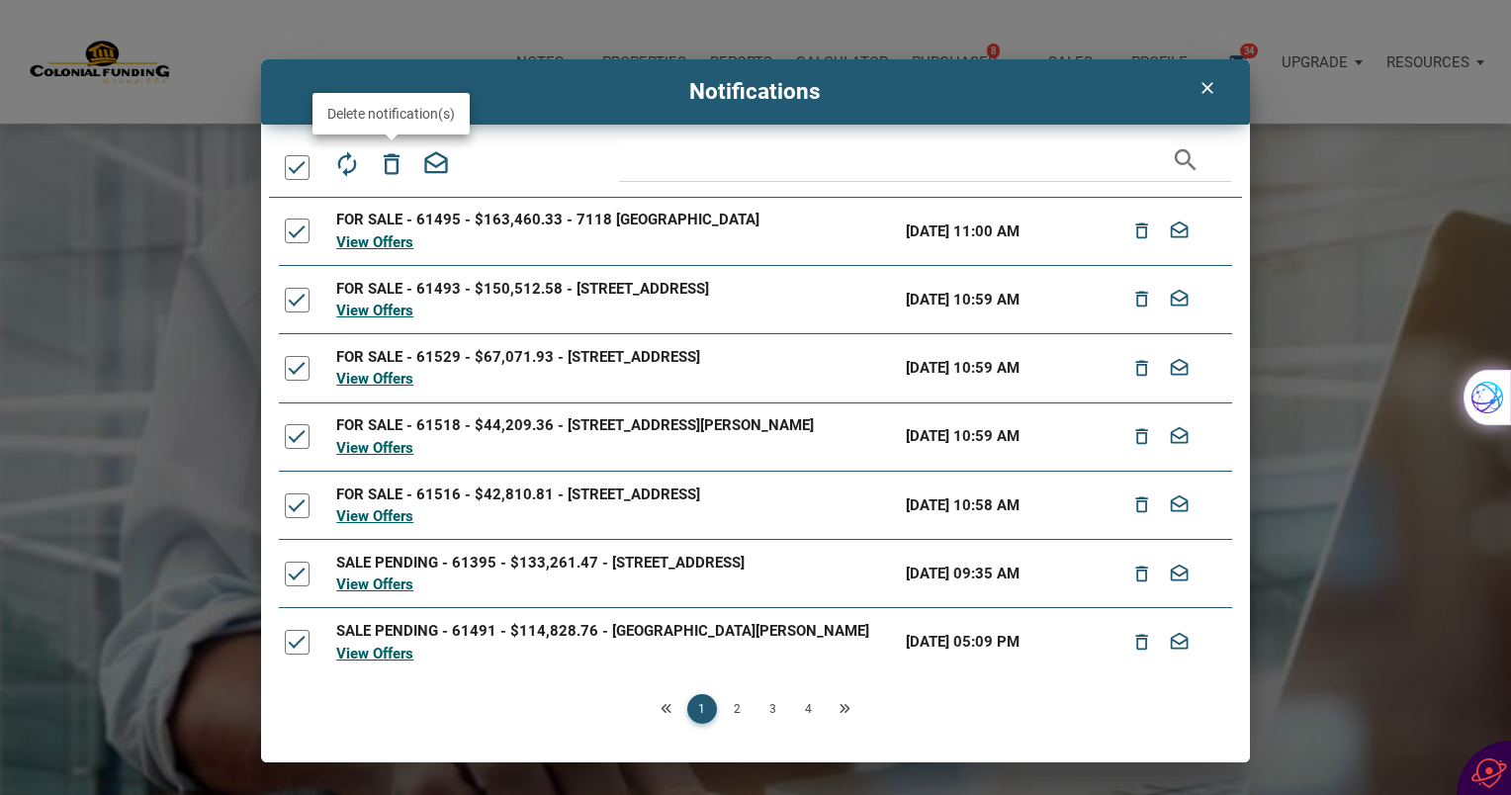
click at [384, 169] on icon "delete_outline" at bounding box center [392, 164] width 28 height 28
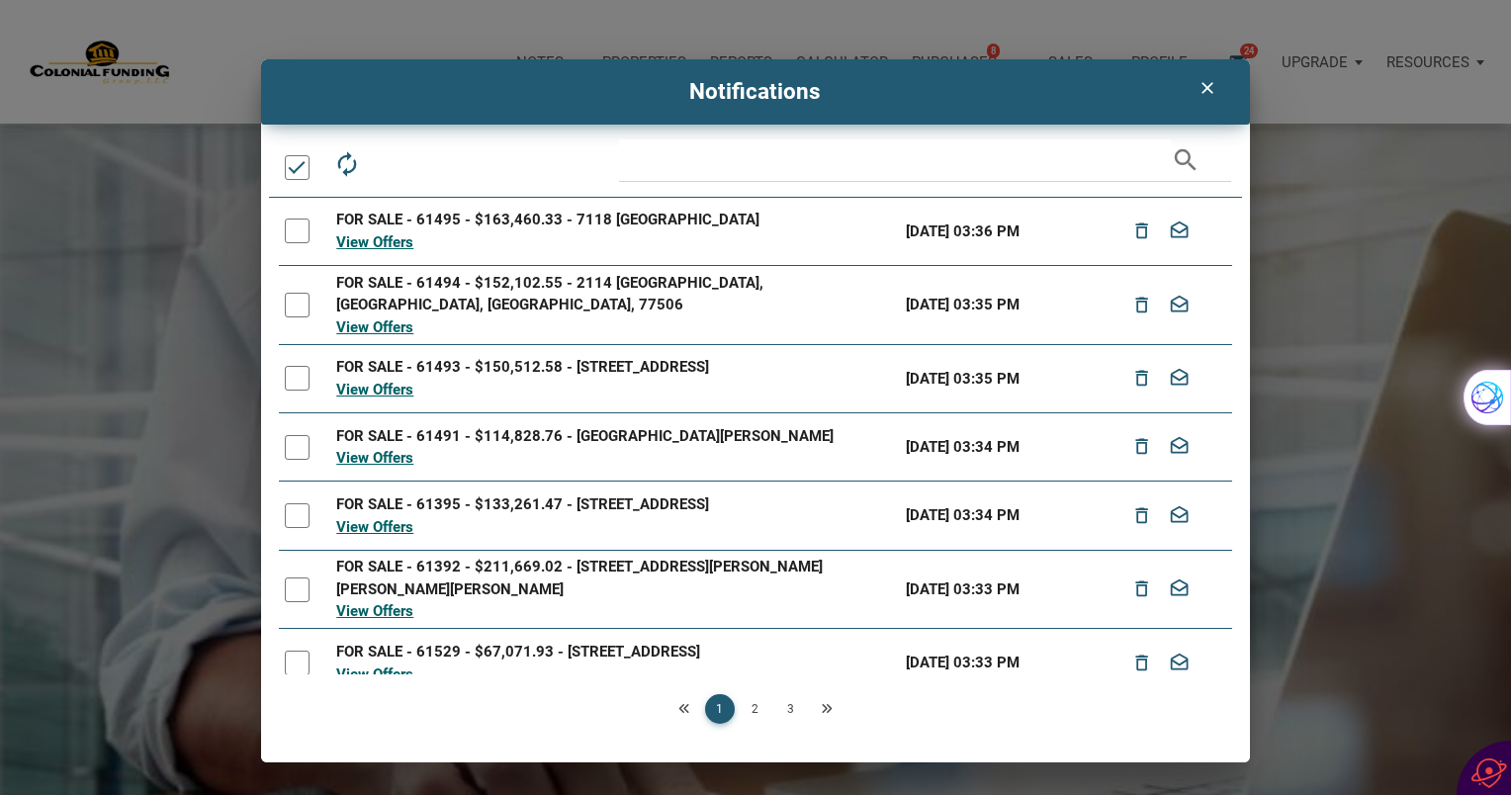
click at [297, 166] on div at bounding box center [297, 167] width 25 height 25
click at [854, 748] on div "autorenew delete_outline drafts email search FOR SALE - 61495 - $163,460.33 - 7…" at bounding box center [756, 450] width 990 height 623
click at [860, 741] on div "autorenew delete_outline drafts email search FOR SALE - 61495 - $163,460.33 - 7…" at bounding box center [756, 450] width 990 height 623
click at [827, 705] on icon "Next" at bounding box center [827, 709] width 12 height 12
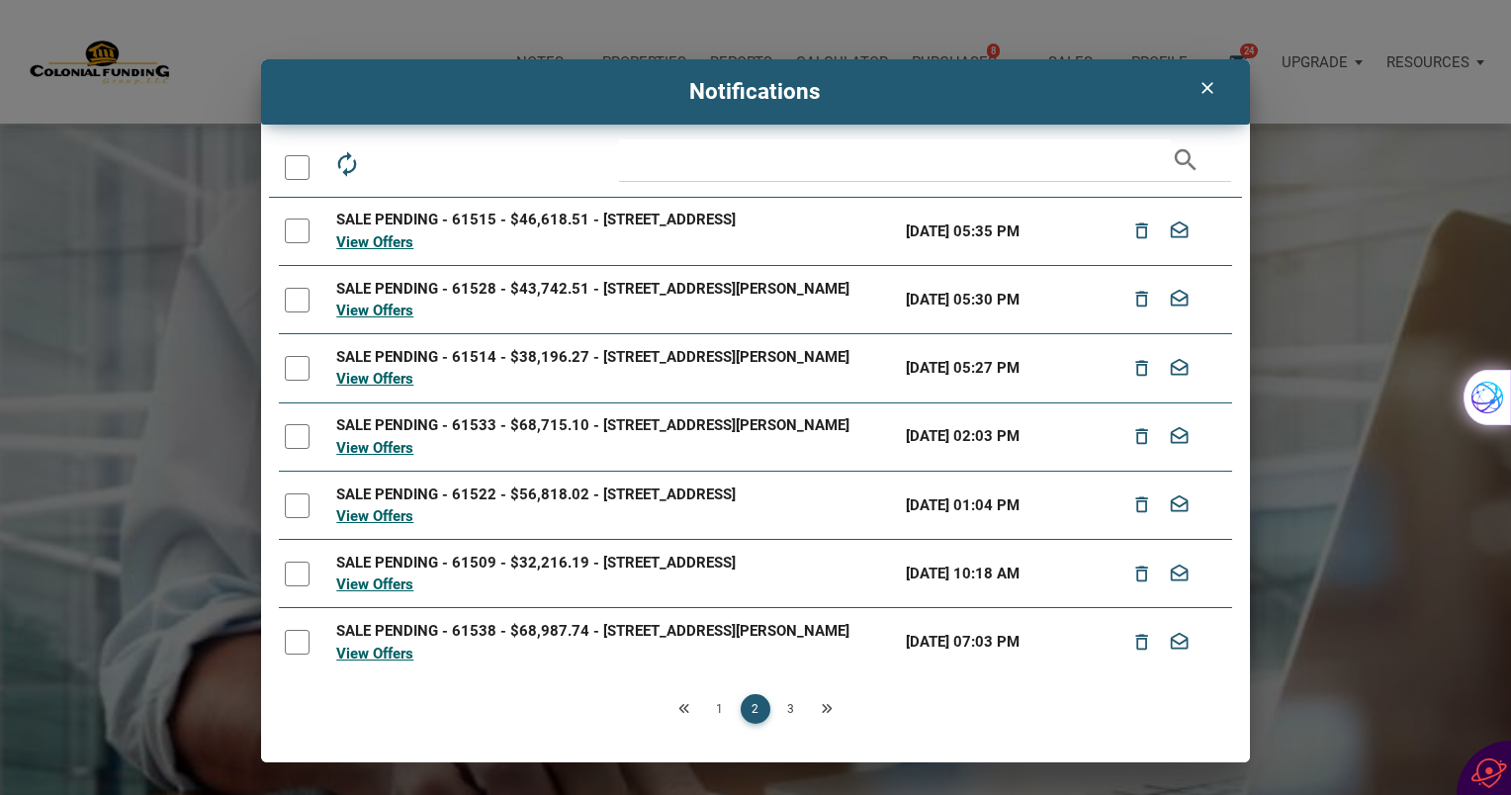
click at [827, 705] on icon "Next" at bounding box center [827, 709] width 12 height 12
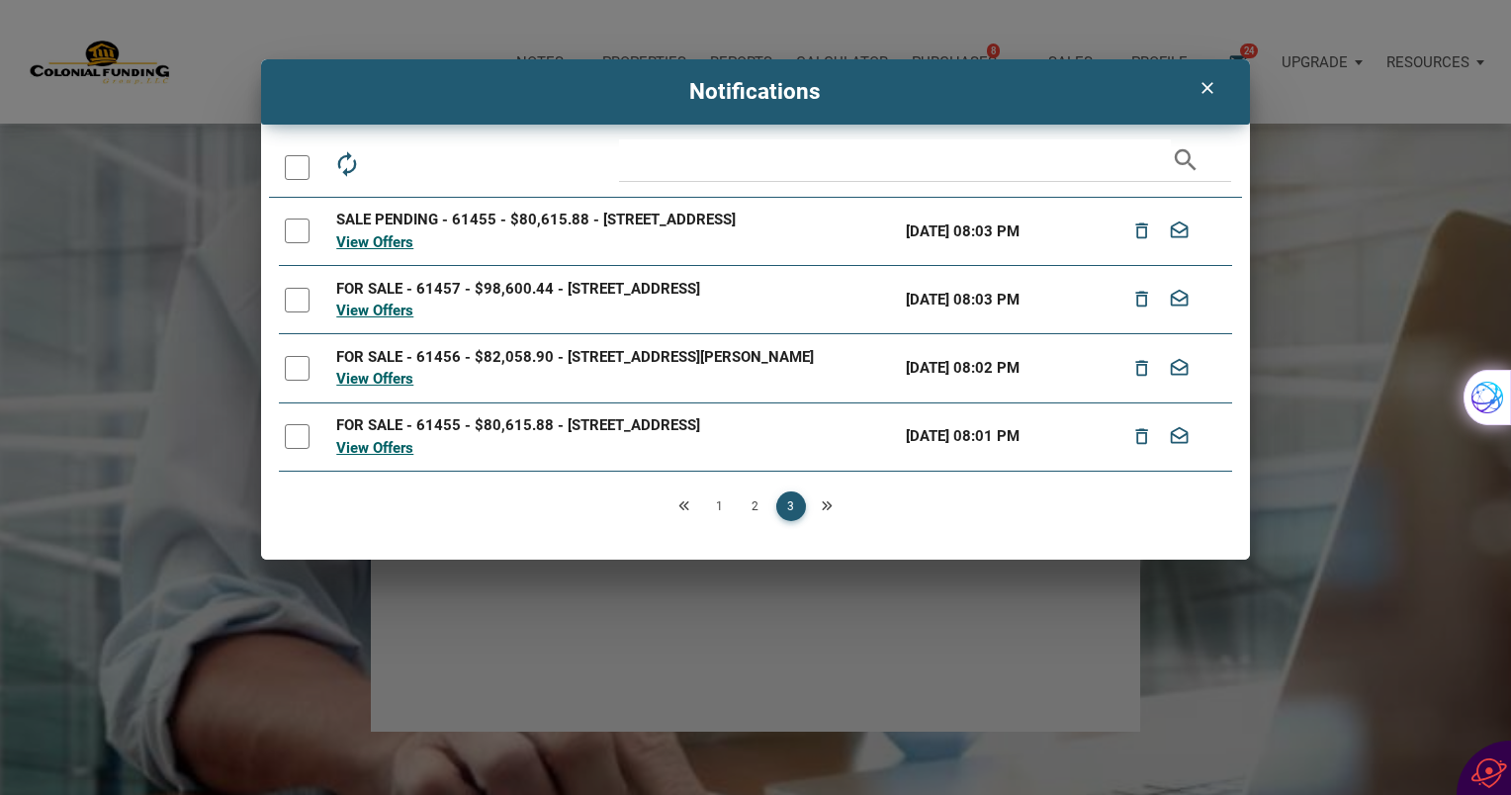
click at [827, 503] on icon "Next" at bounding box center [827, 506] width 12 height 12
click at [823, 509] on icon "Next" at bounding box center [827, 506] width 12 height 12
click at [293, 162] on div at bounding box center [297, 167] width 25 height 25
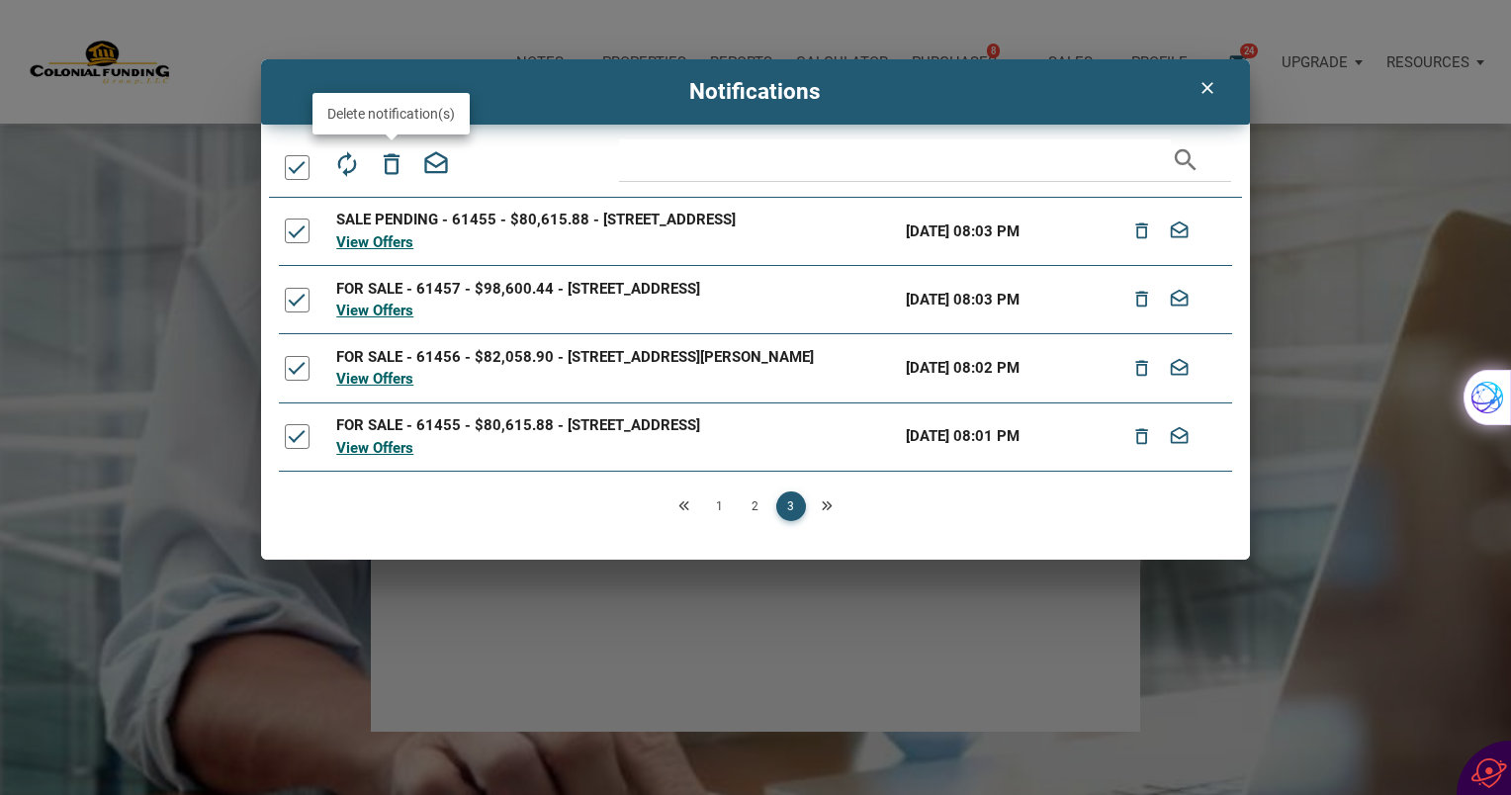
click at [388, 160] on icon "delete_outline" at bounding box center [392, 164] width 28 height 28
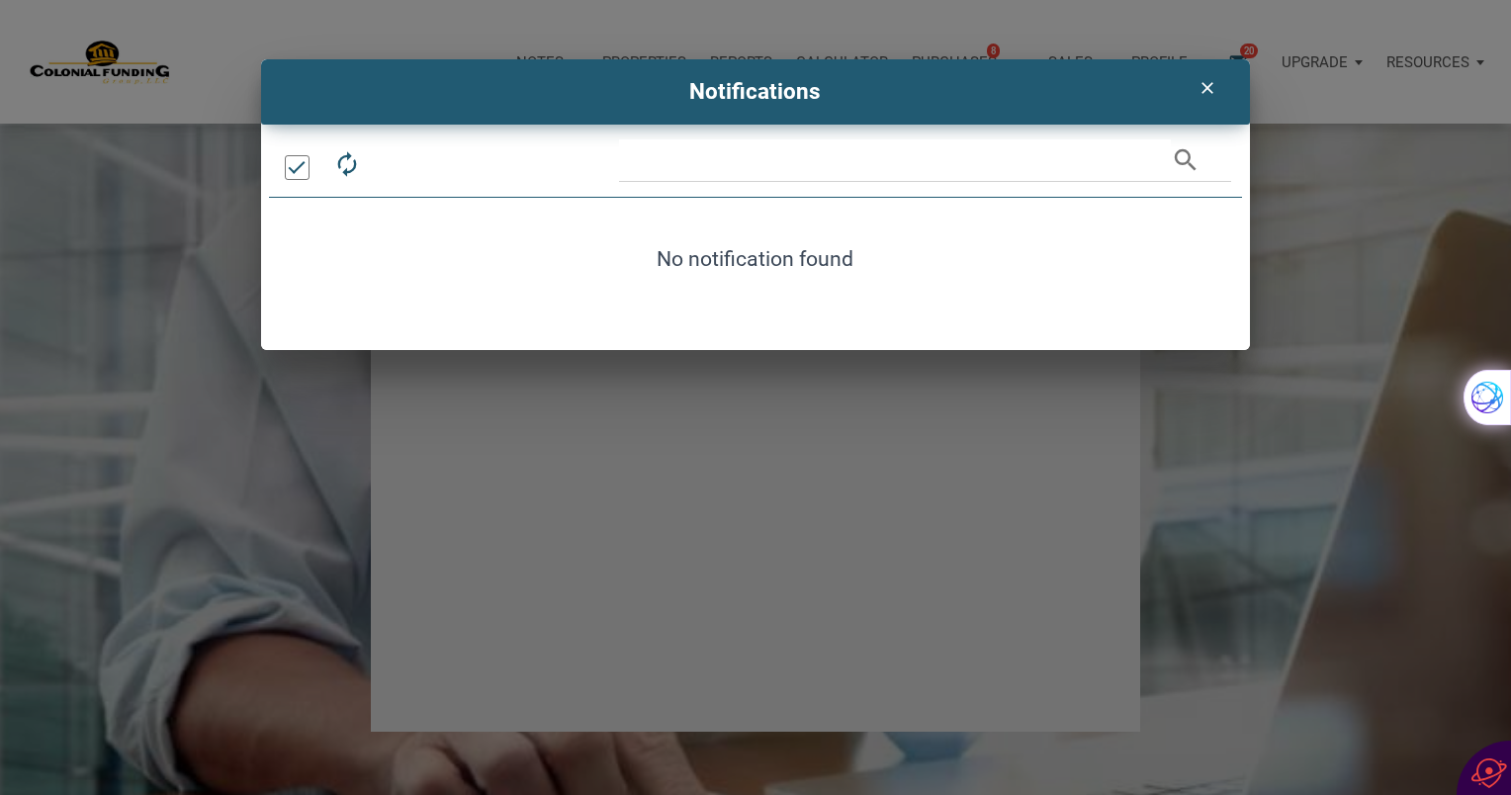
click at [303, 162] on div at bounding box center [297, 167] width 25 height 25
click at [1207, 81] on icon "clear" at bounding box center [1207, 88] width 24 height 20
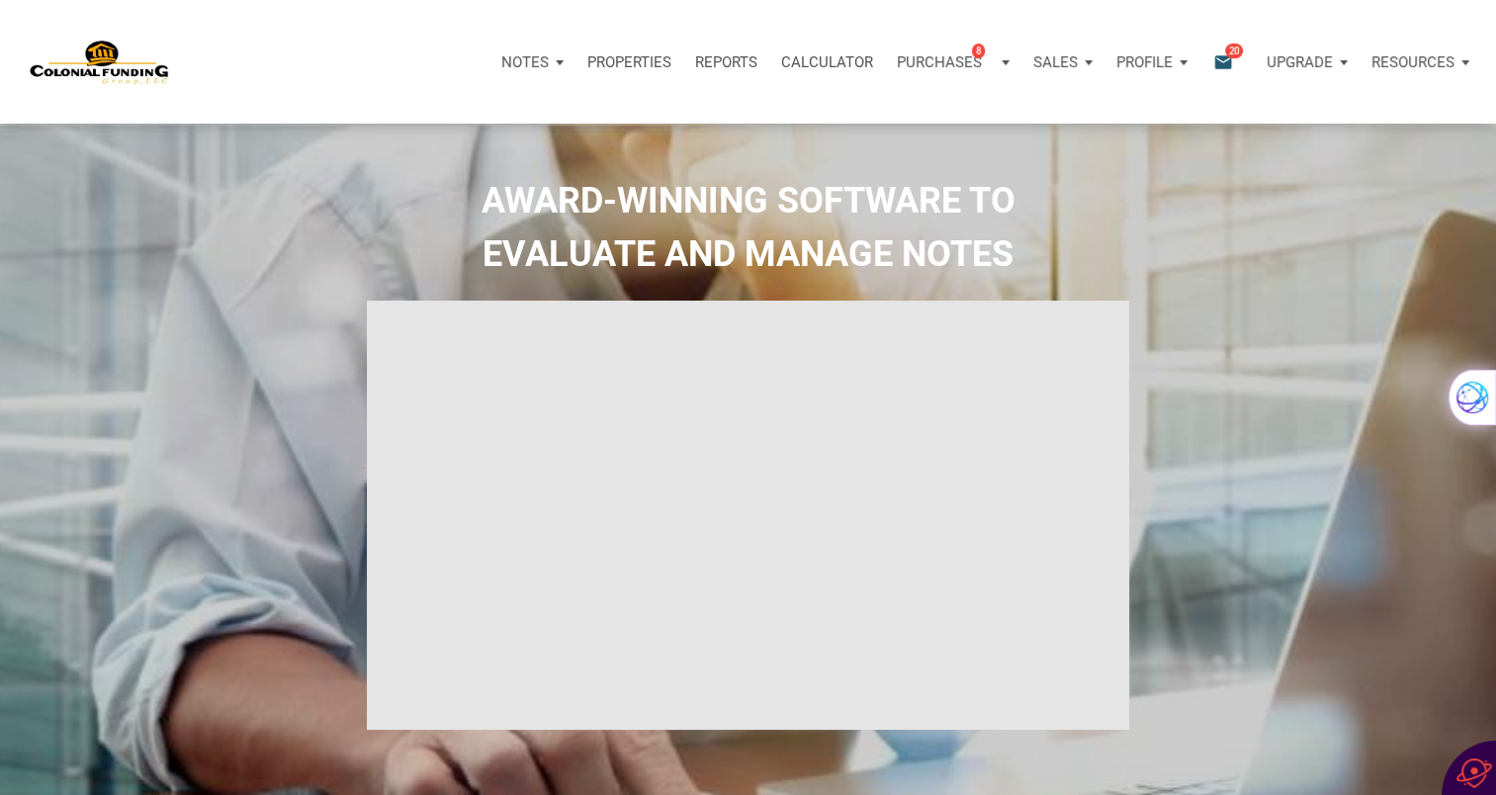
click at [1222, 55] on icon "email" at bounding box center [1223, 61] width 24 height 23
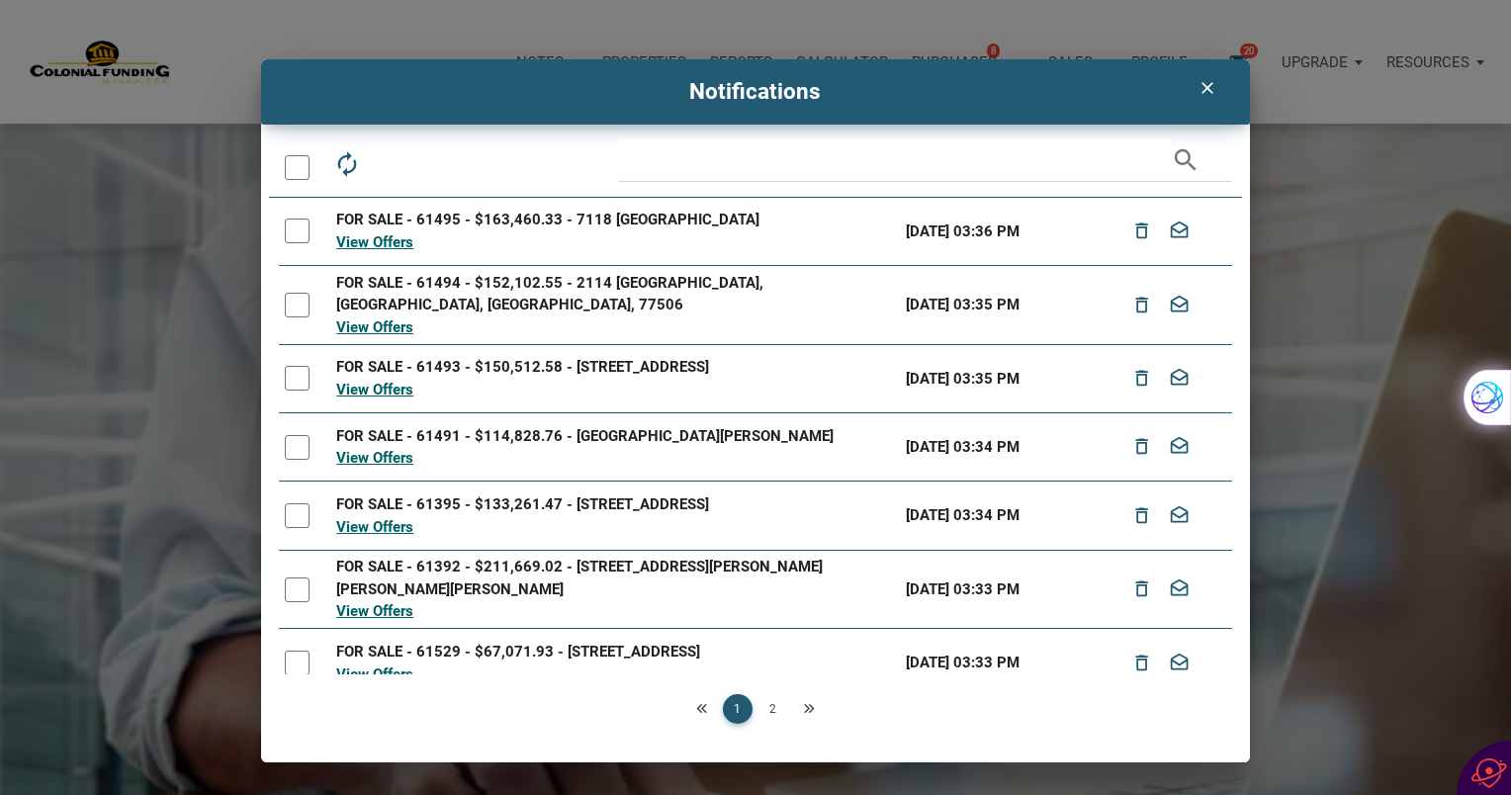
click at [293, 171] on div at bounding box center [297, 167] width 25 height 25
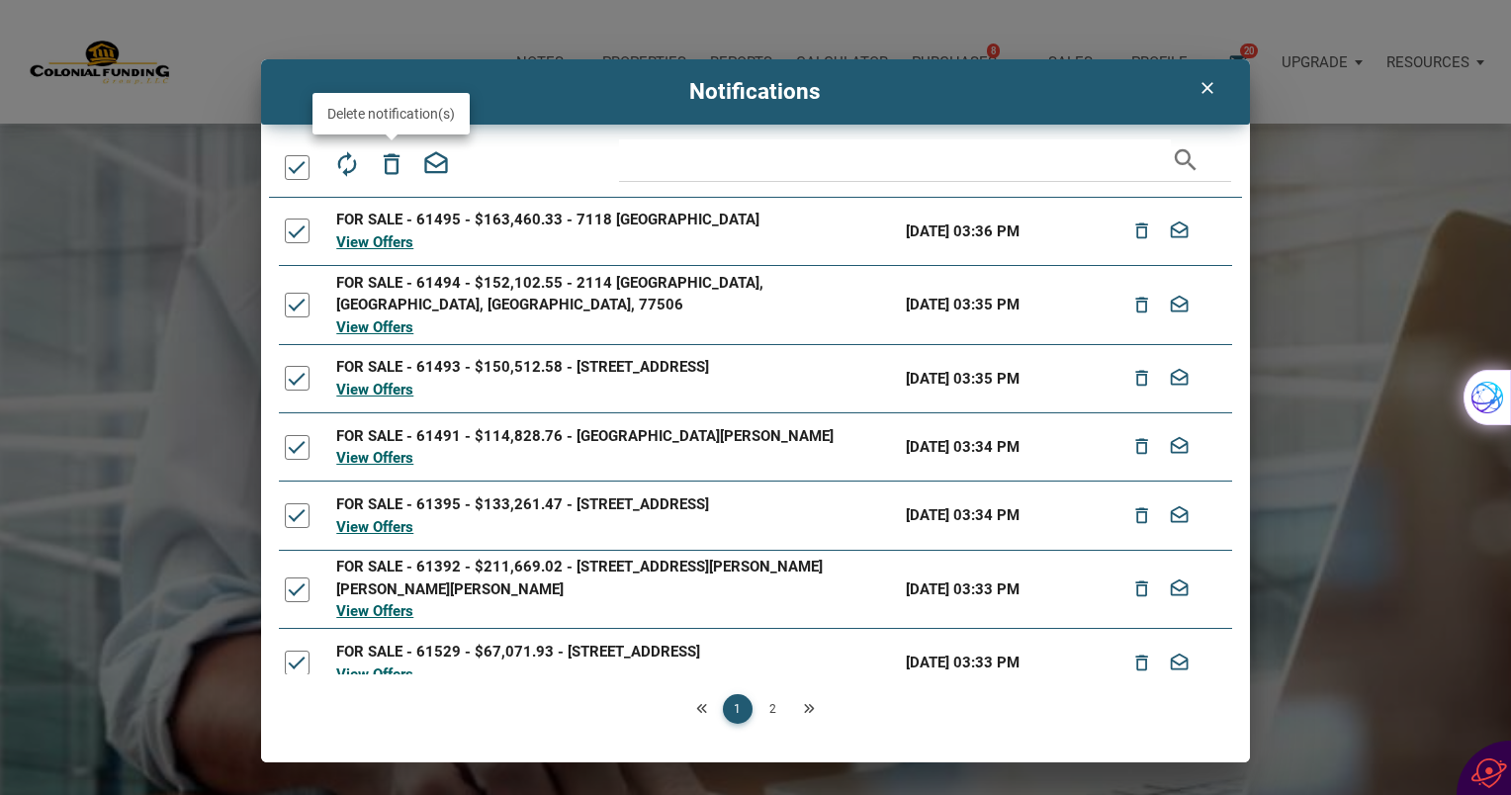
click at [388, 157] on icon "delete_outline" at bounding box center [392, 164] width 28 height 28
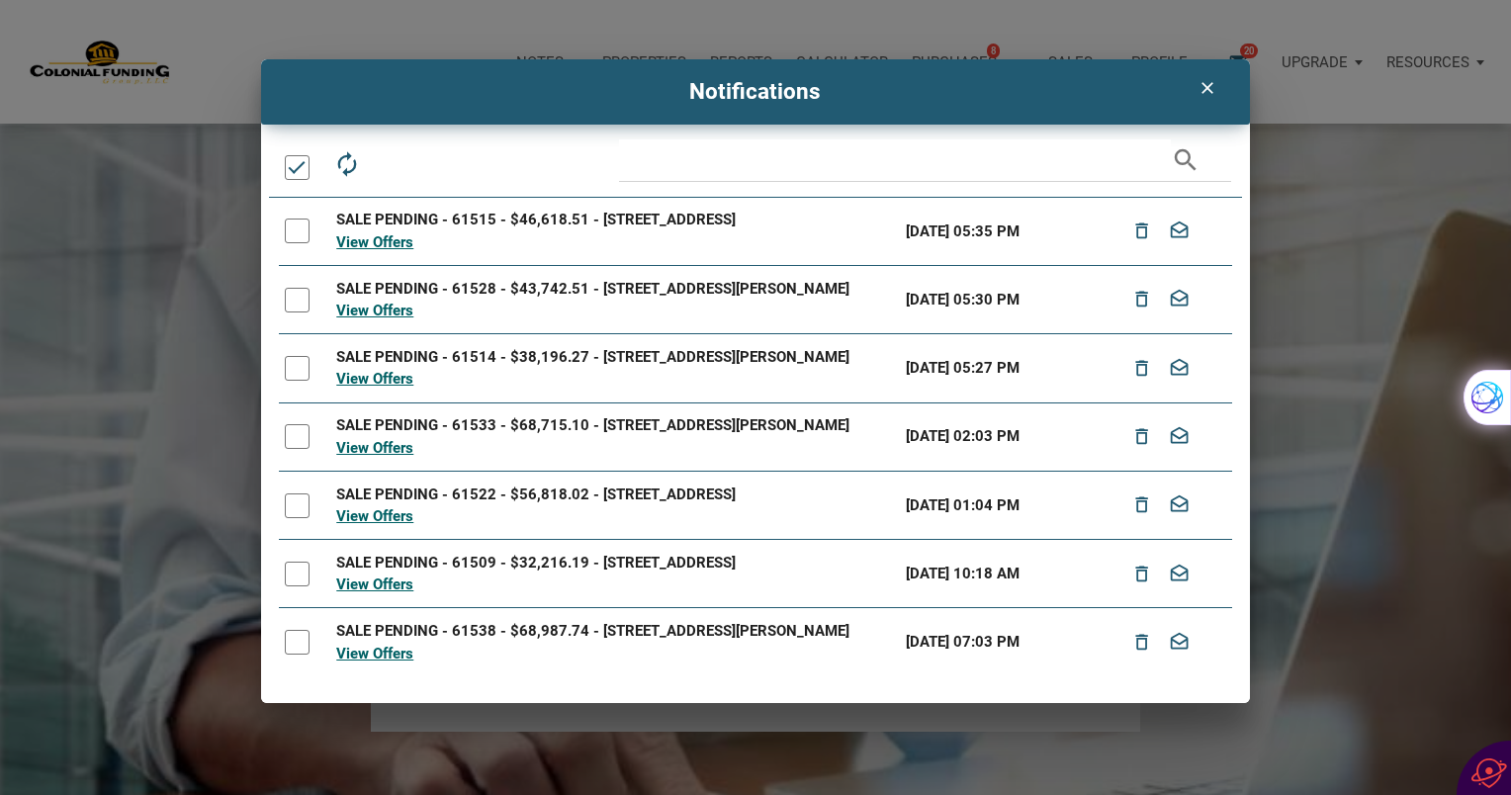
click at [295, 165] on div at bounding box center [297, 167] width 25 height 25
click at [295, 166] on div at bounding box center [297, 167] width 25 height 25
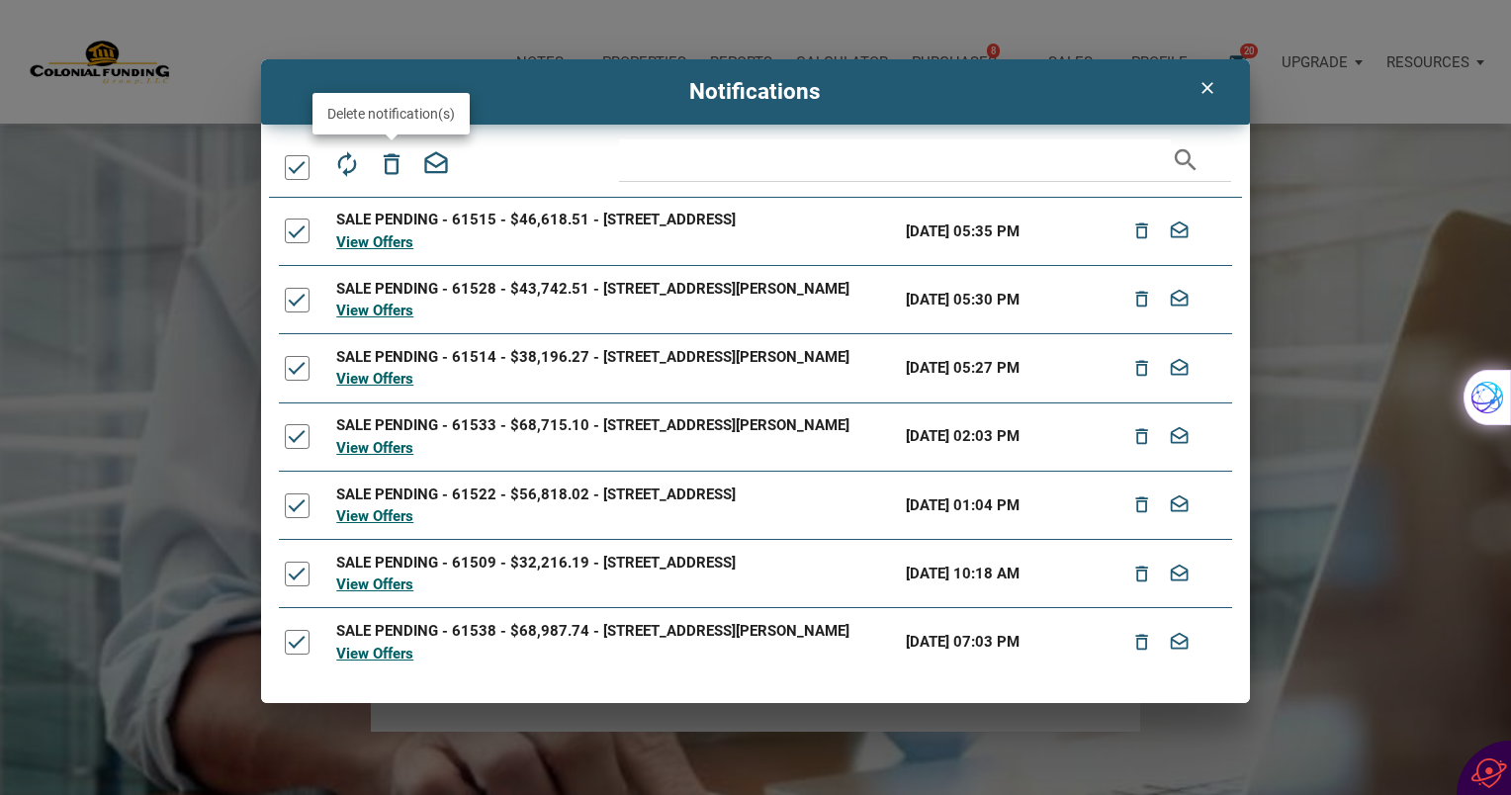
click at [385, 163] on icon "delete_outline" at bounding box center [392, 164] width 28 height 28
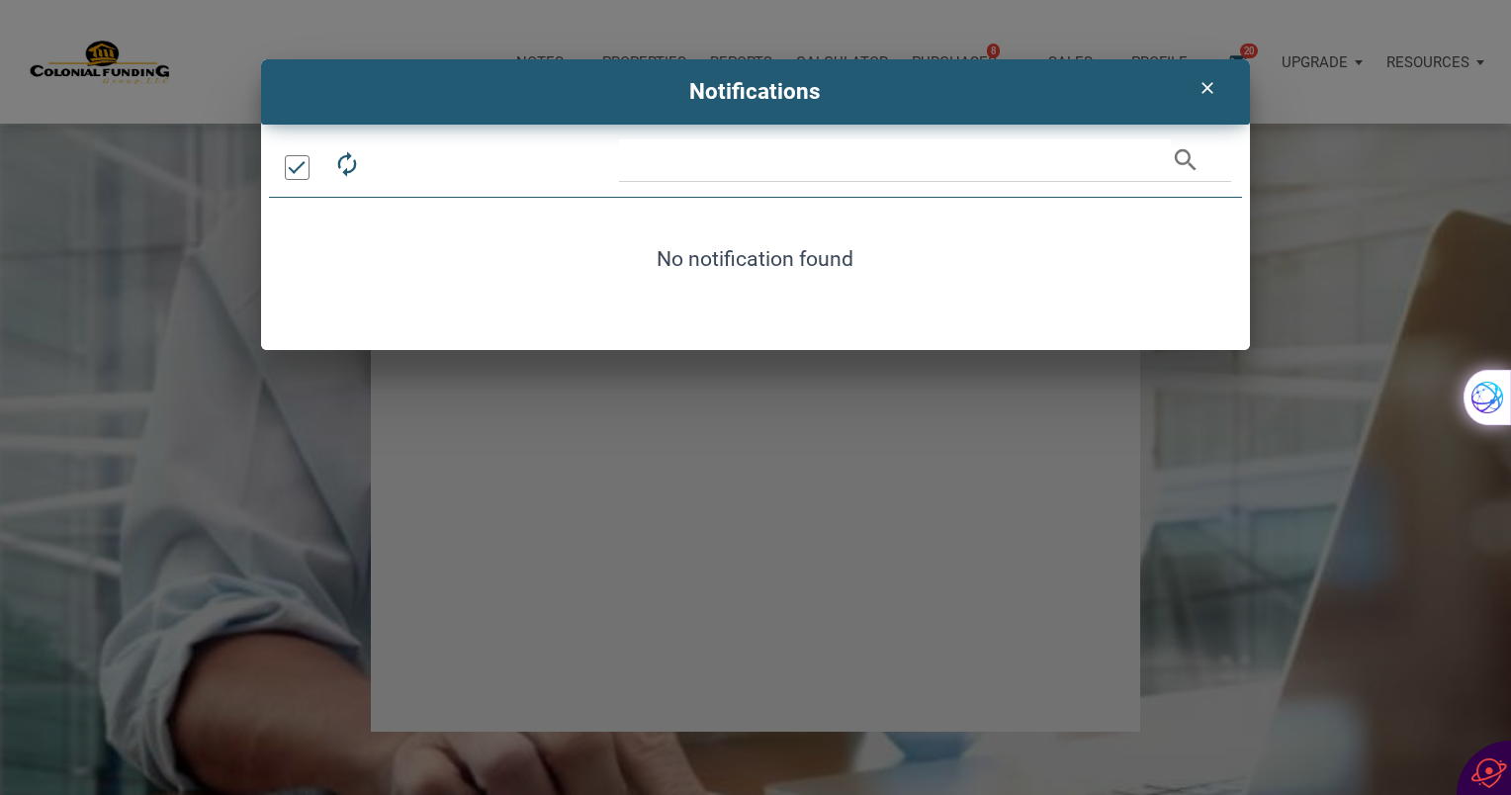
click at [301, 170] on div at bounding box center [297, 167] width 25 height 25
click at [1212, 85] on icon "clear" at bounding box center [1207, 88] width 24 height 20
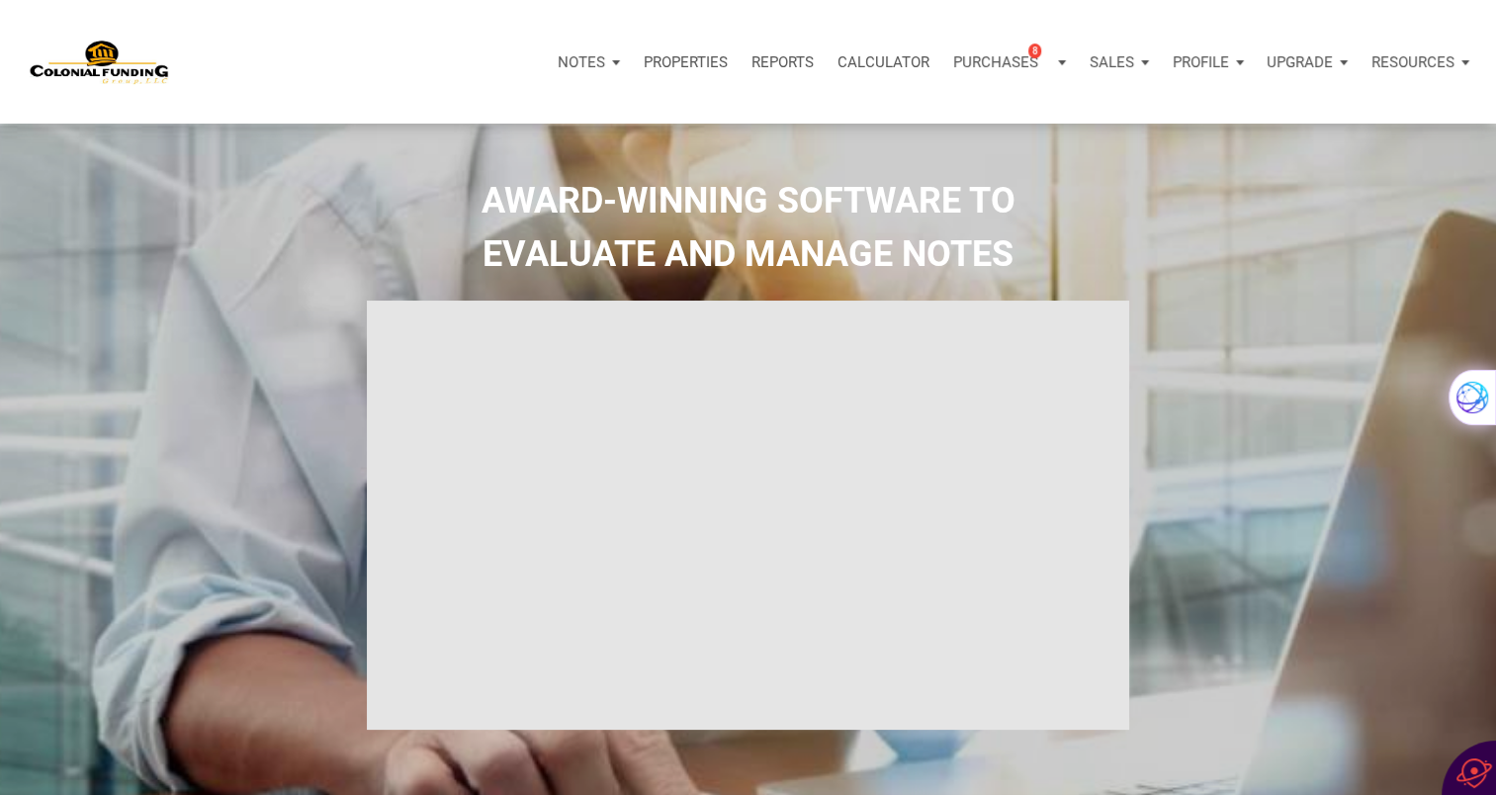
click at [1010, 84] on div "Purchases 8" at bounding box center [1009, 62] width 136 height 59
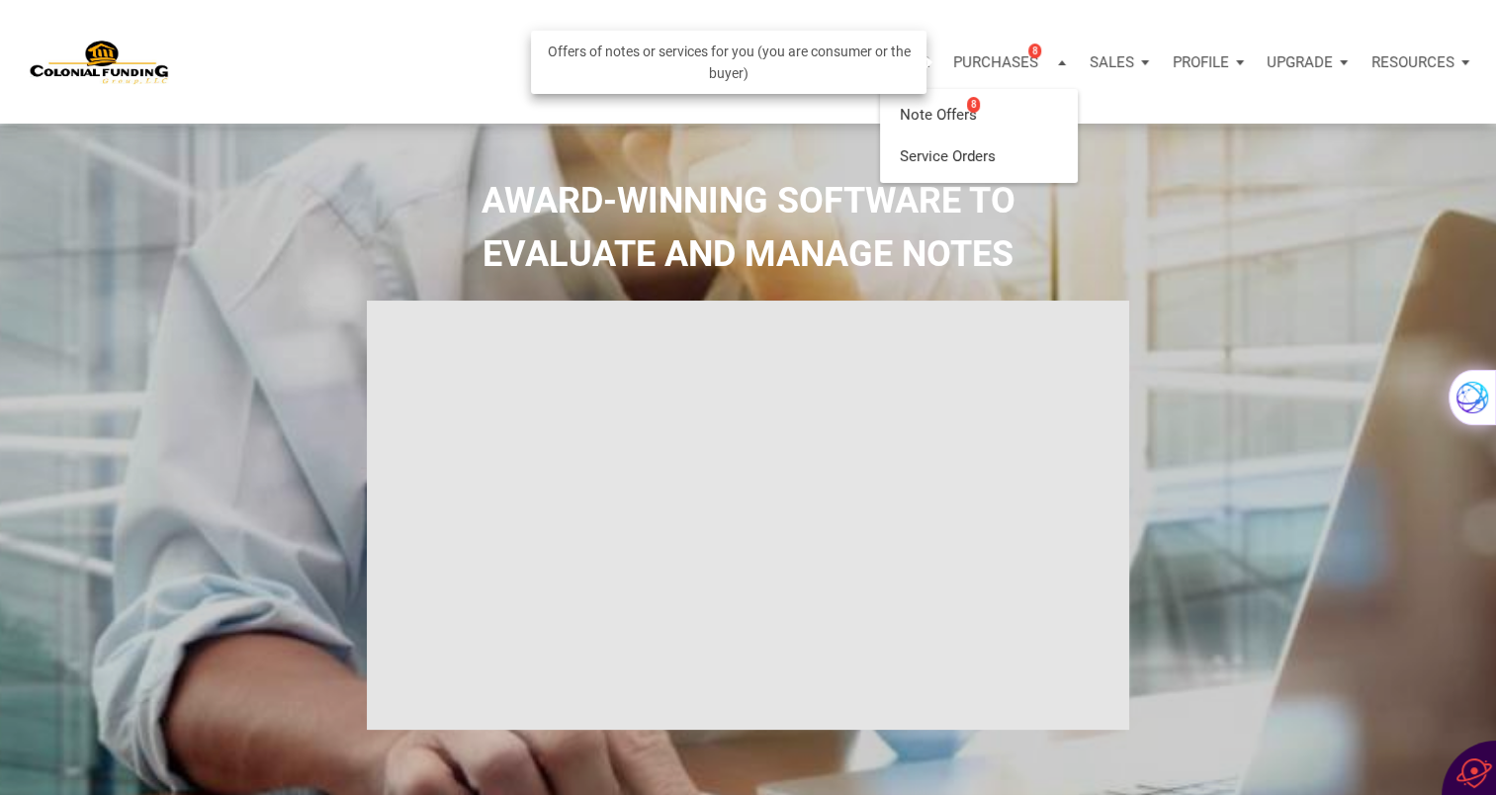
click at [997, 55] on p "Purchases" at bounding box center [995, 62] width 85 height 18
click at [947, 107] on link "Note Offers 8" at bounding box center [979, 115] width 188 height 41
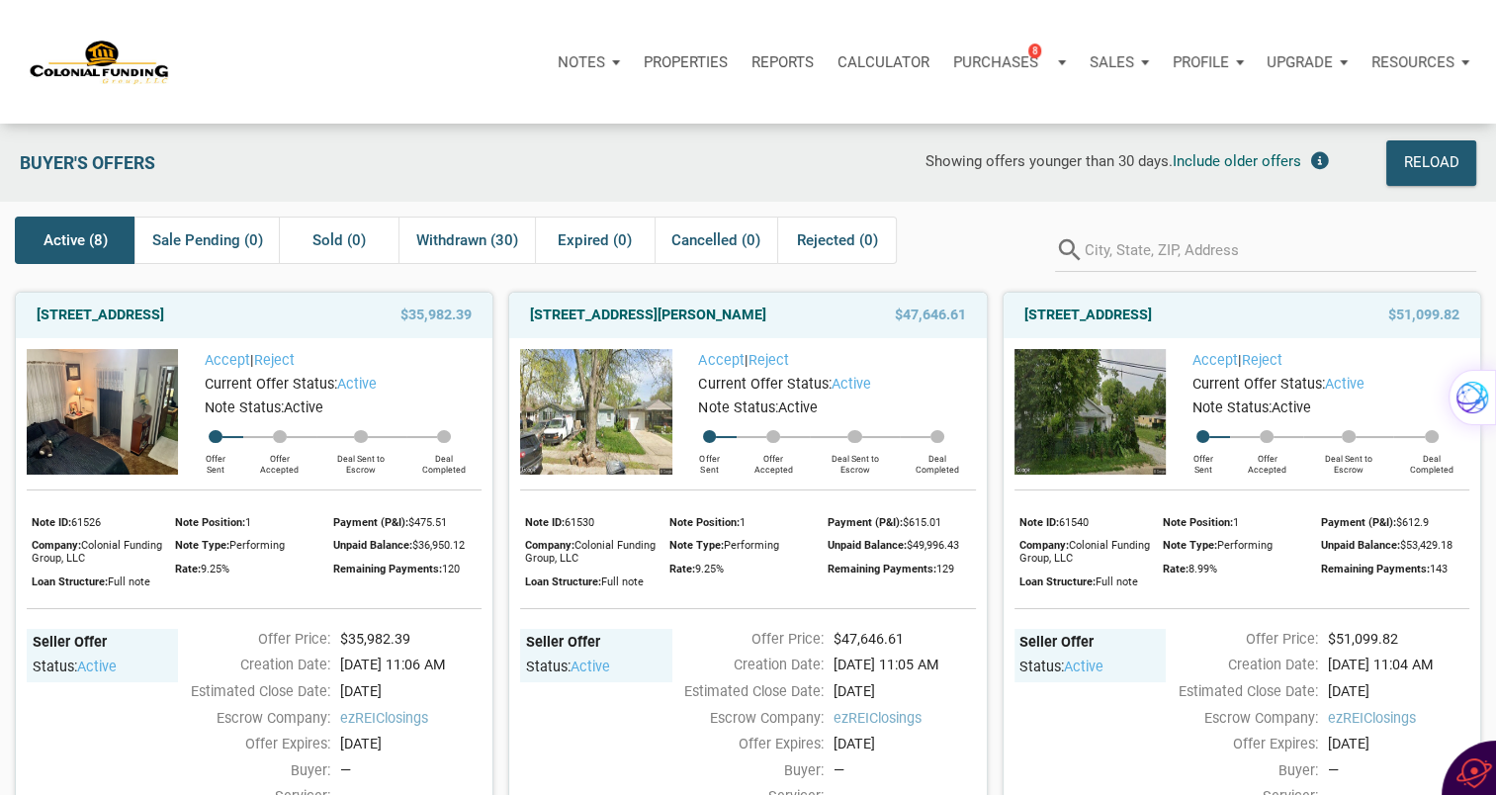
click at [96, 237] on span "Active (8)" at bounding box center [76, 240] width 64 height 24
click at [589, 90] on div "Notes" at bounding box center [589, 62] width 86 height 59
click at [475, 118] on link "Dashboard" at bounding box center [533, 115] width 188 height 41
